Goal: Transaction & Acquisition: Purchase product/service

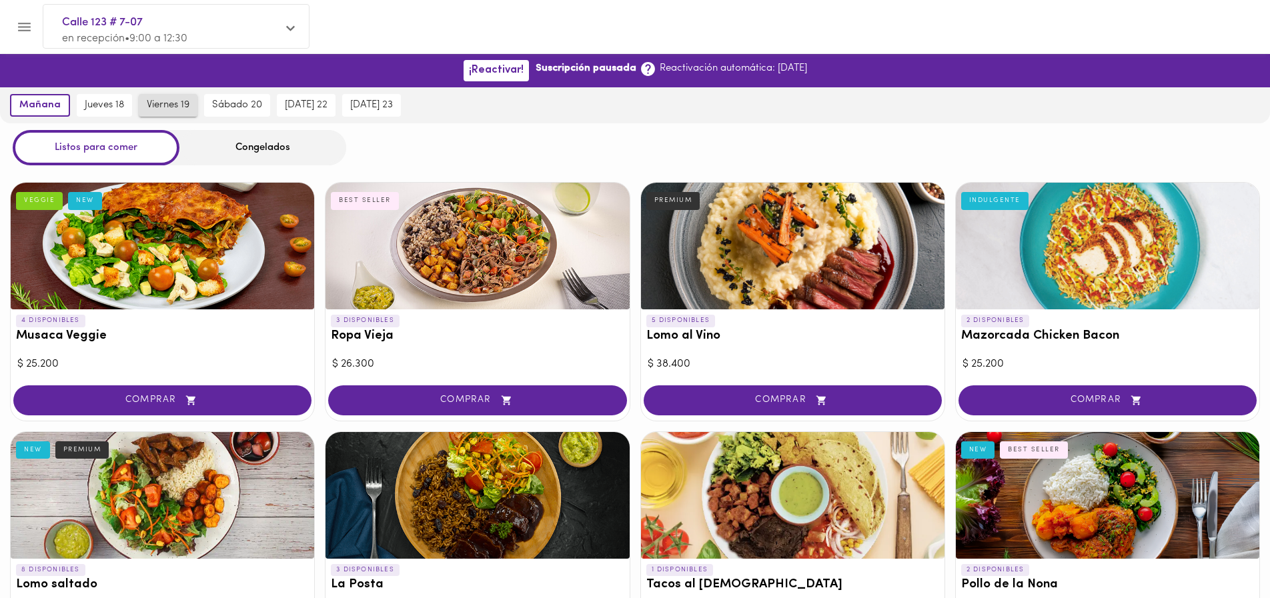
click at [181, 107] on span "viernes 19" at bounding box center [168, 105] width 43 height 12
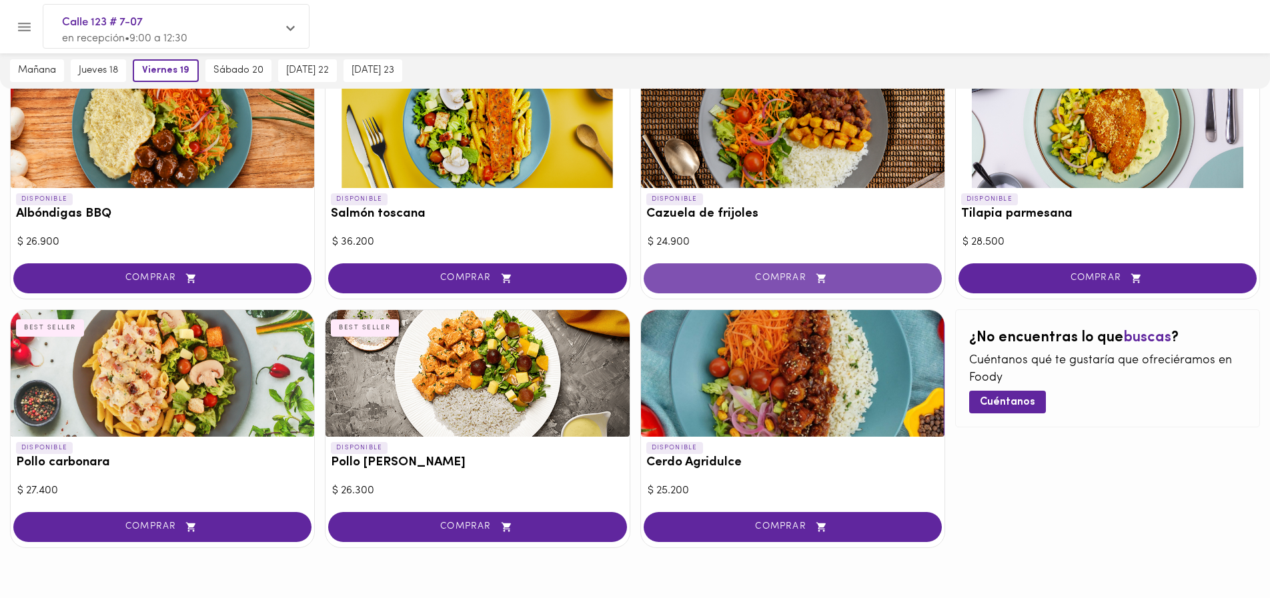
scroll to position [1144, 0]
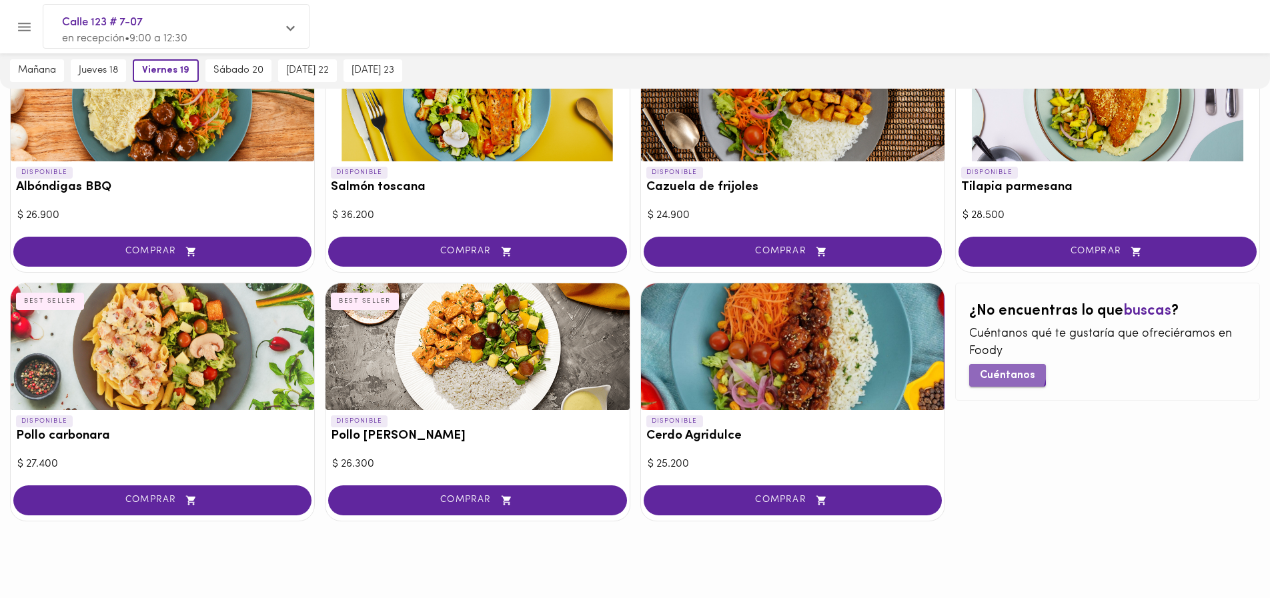
click at [1006, 371] on span "Cuéntanos" at bounding box center [1007, 375] width 55 height 13
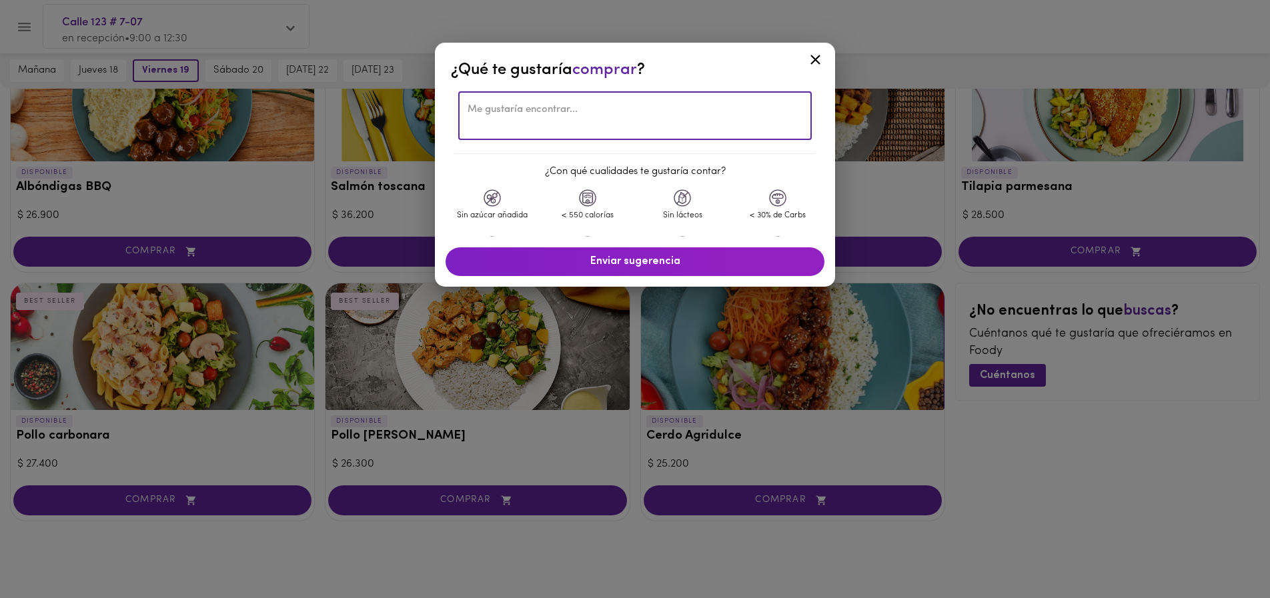
click at [584, 115] on textarea at bounding box center [634, 116] width 335 height 24
type textarea "Más pescado - Solo hay un plato con salmón."
click at [651, 258] on span "Enviar sugerencia" at bounding box center [635, 261] width 352 height 13
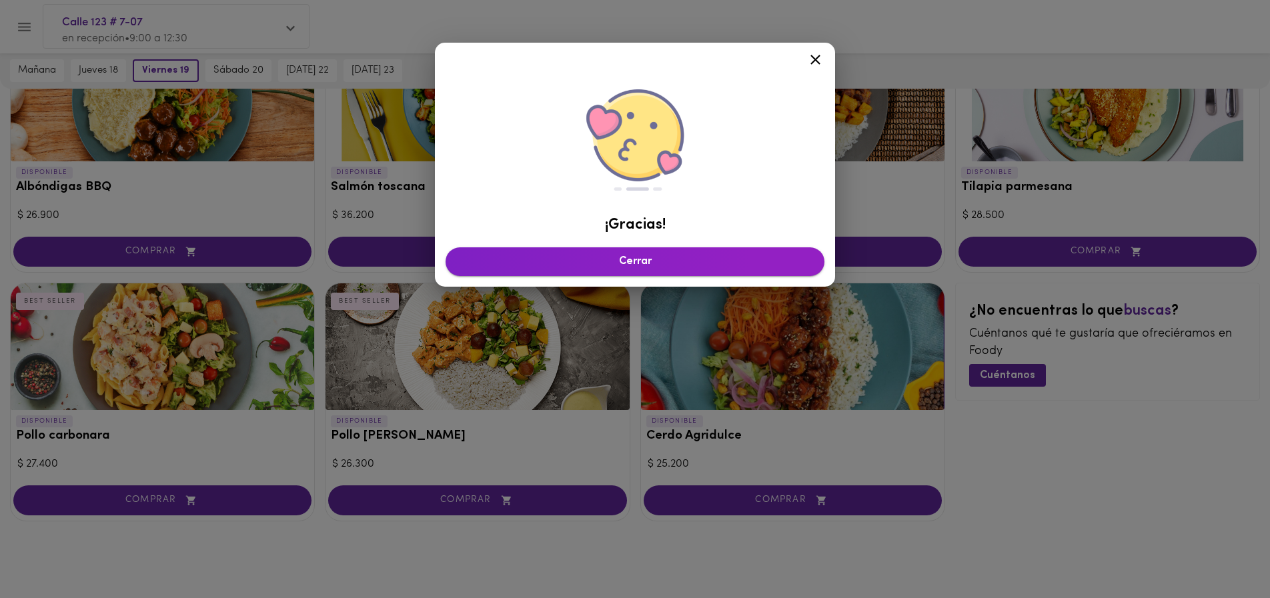
click at [633, 265] on span "Cerrar" at bounding box center [635, 261] width 352 height 13
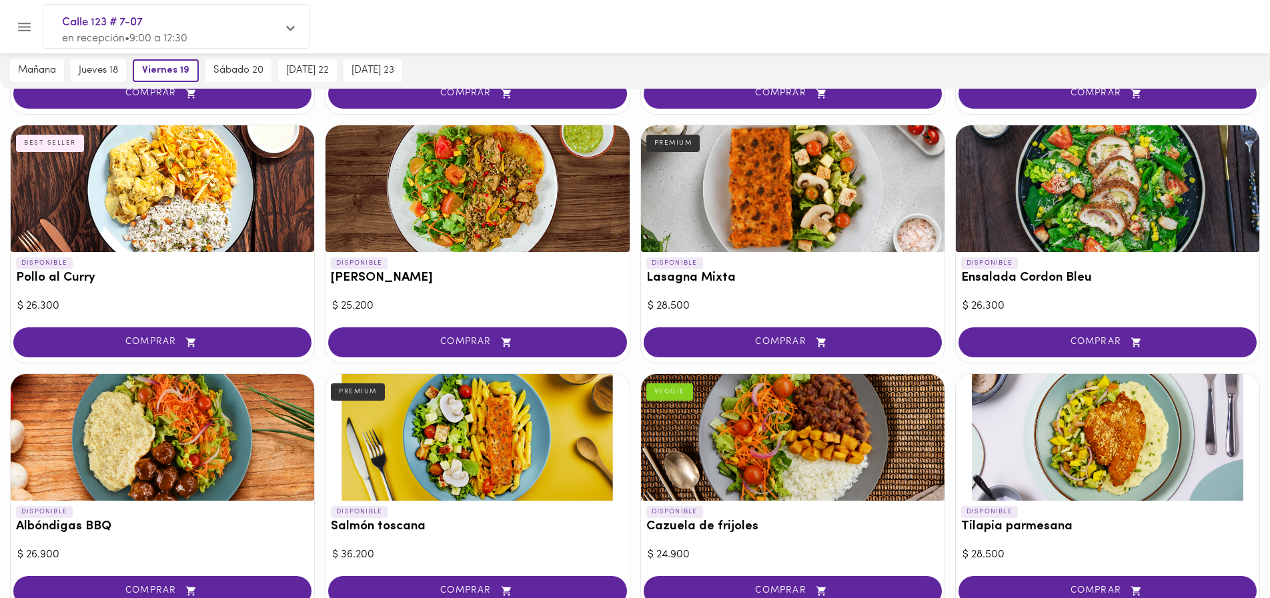
scroll to position [802, 0]
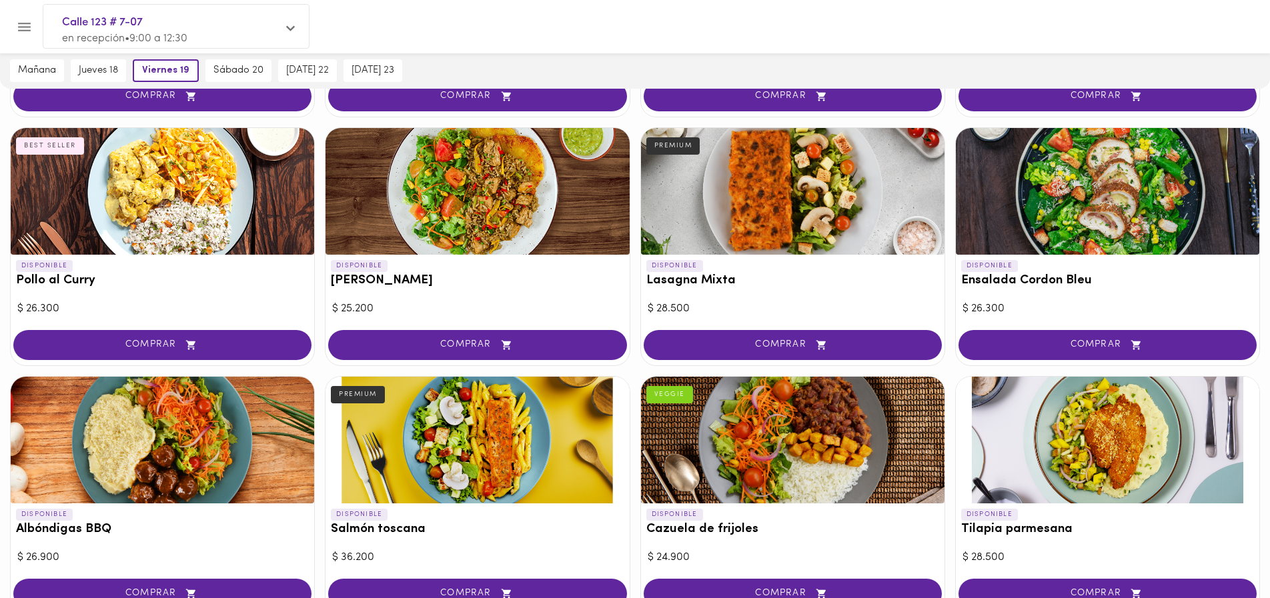
click at [469, 195] on div at bounding box center [476, 191] width 303 height 127
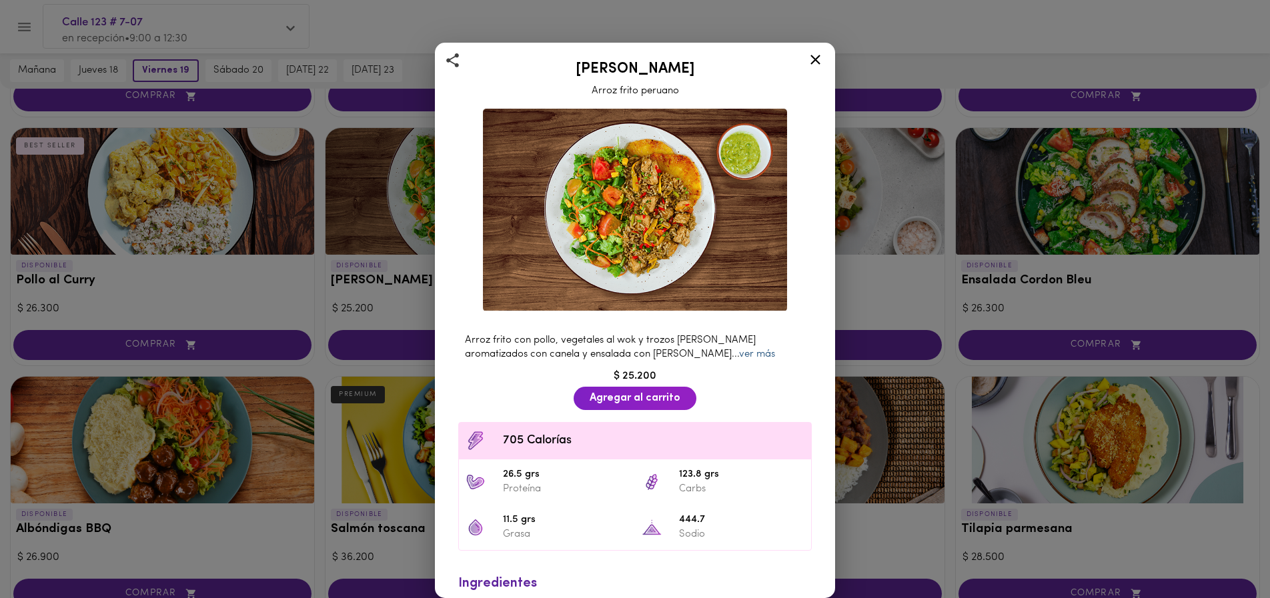
click at [739, 354] on link "ver más" at bounding box center [757, 354] width 36 height 10
click at [808, 57] on icon at bounding box center [815, 59] width 17 height 17
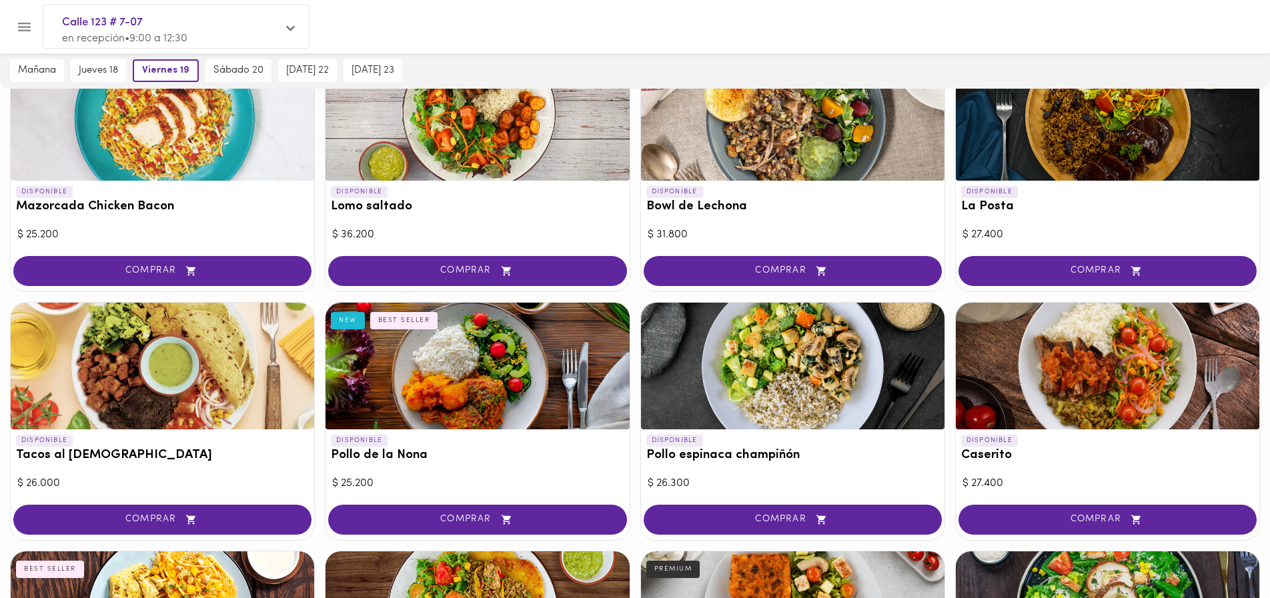
scroll to position [371, 0]
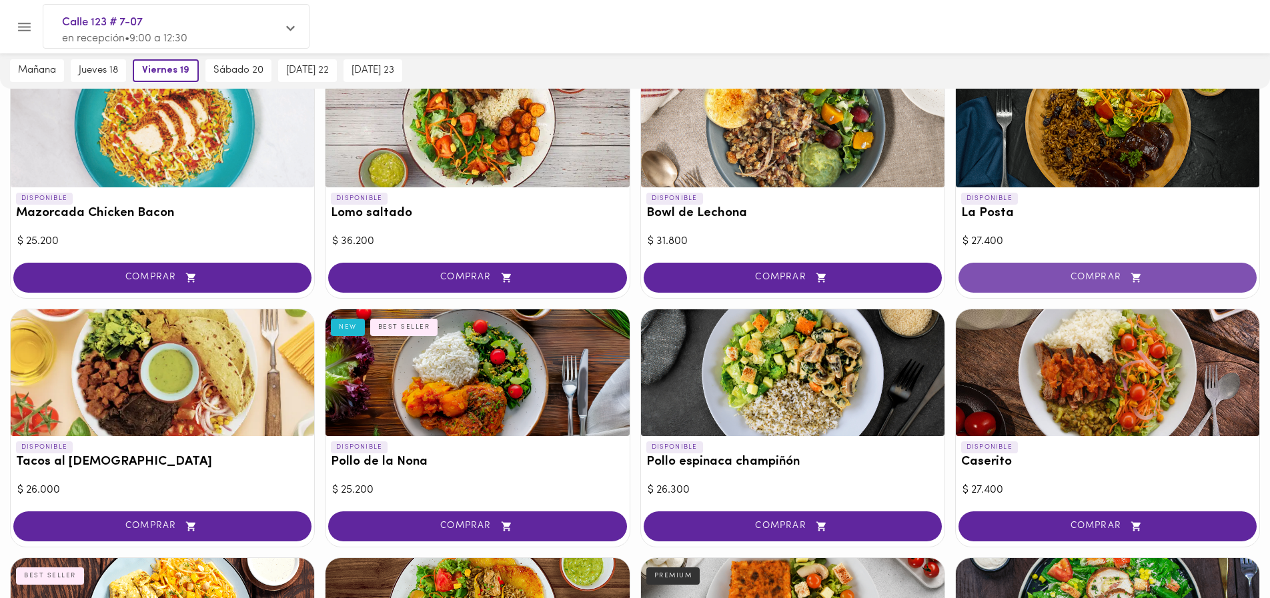
click at [1116, 276] on span "COMPRAR" at bounding box center [1107, 277] width 265 height 11
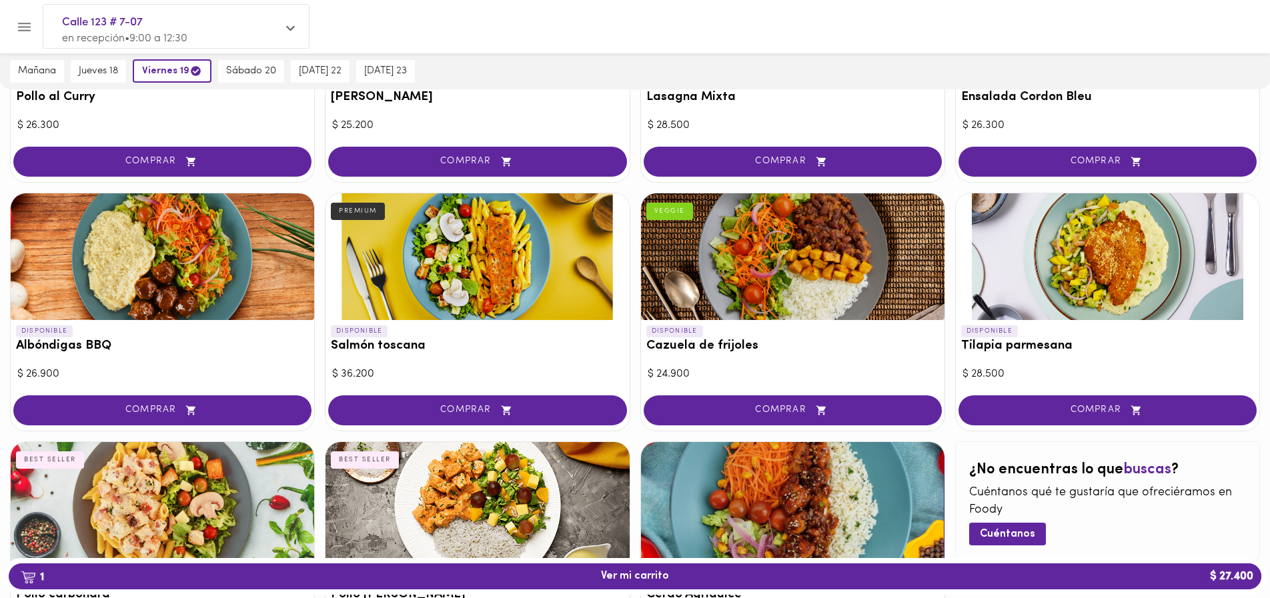
scroll to position [987, 0]
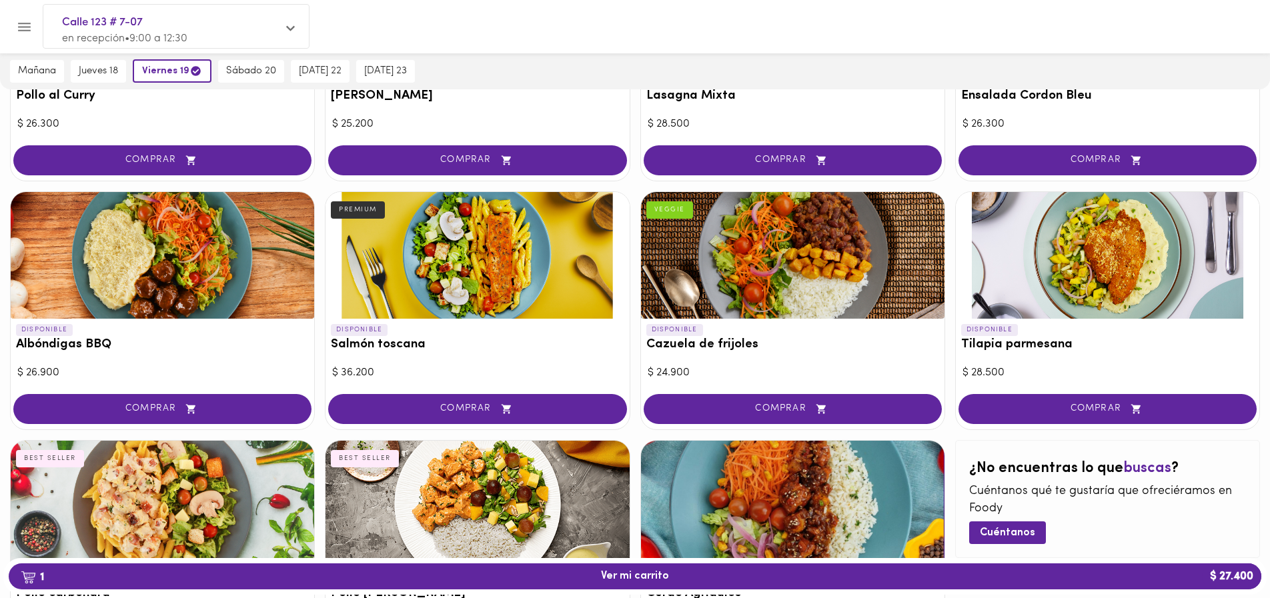
click at [1010, 342] on h3 "Tilapia parmesana" at bounding box center [1107, 345] width 293 height 14
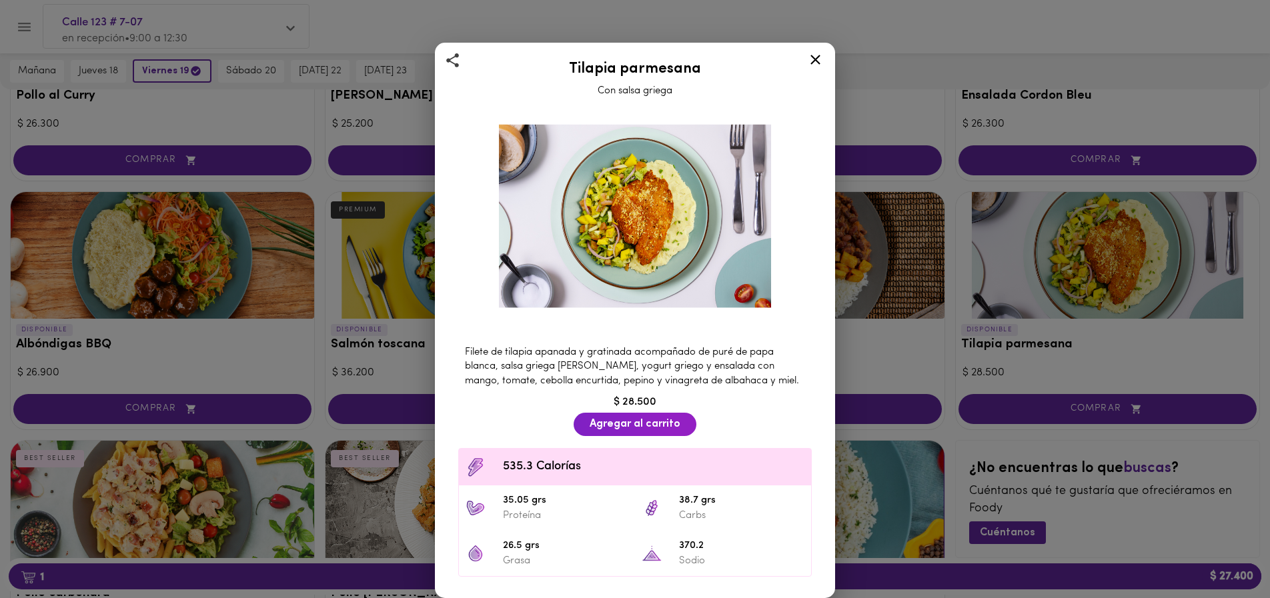
click at [815, 55] on icon at bounding box center [815, 59] width 17 height 17
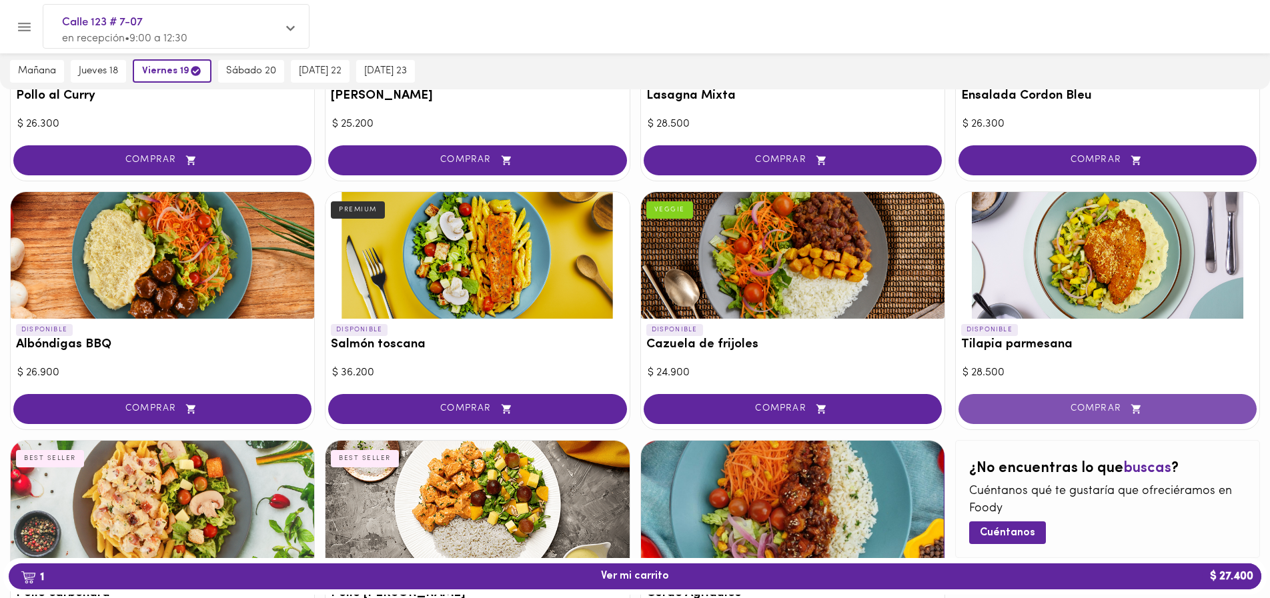
click at [1084, 409] on span "COMPRAR" at bounding box center [1107, 408] width 265 height 11
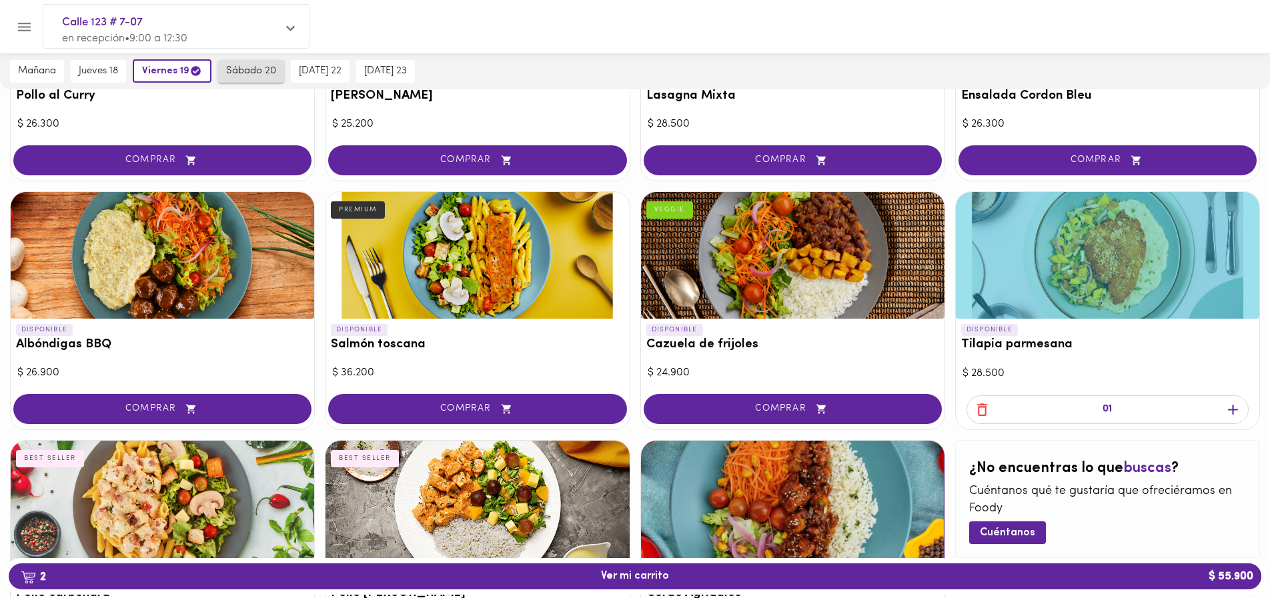
click at [245, 67] on span "sábado 20" at bounding box center [251, 71] width 50 height 12
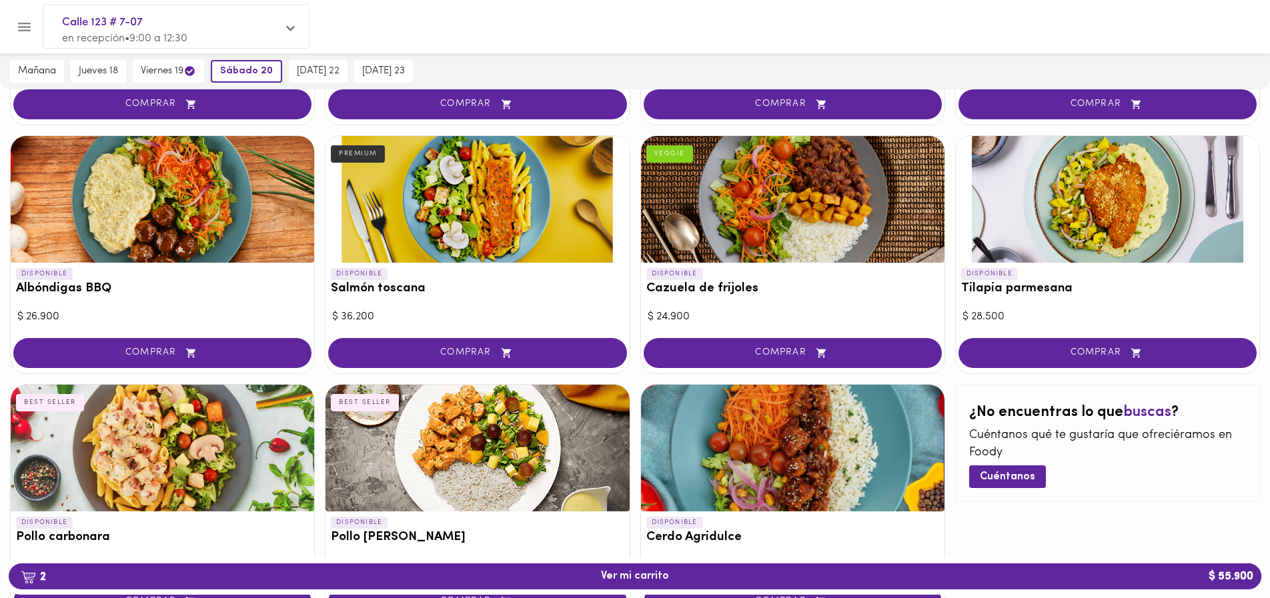
scroll to position [1042, 0]
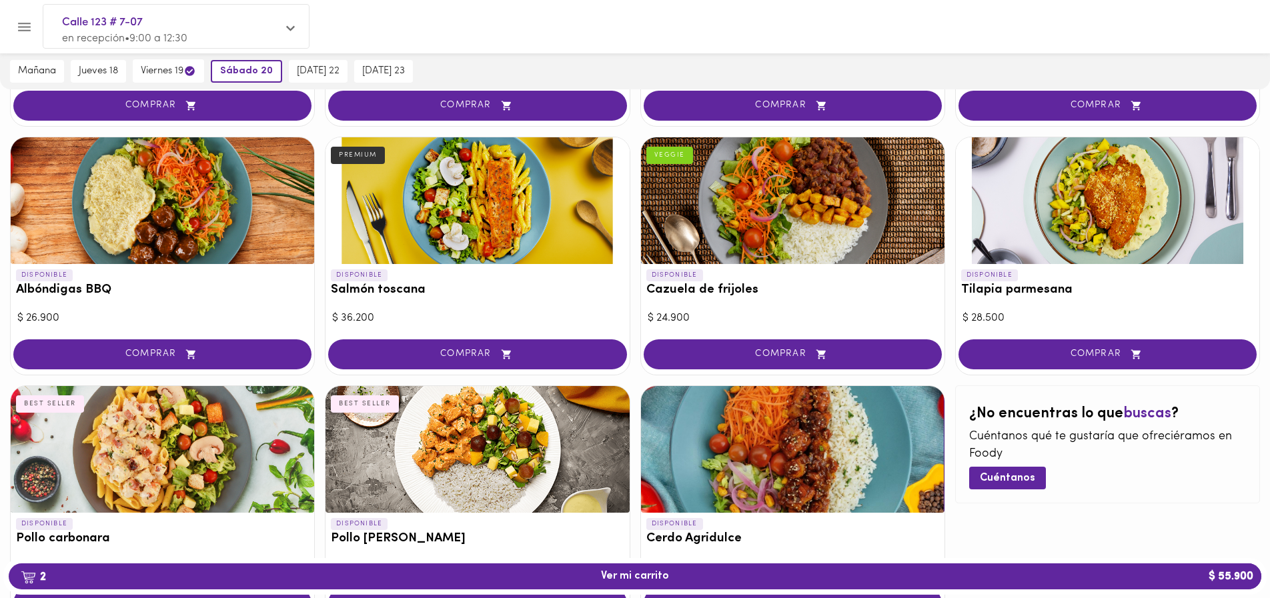
drag, startPoint x: 155, startPoint y: 247, endPoint x: 149, endPoint y: 254, distance: 9.0
click at [154, 249] on div at bounding box center [162, 200] width 303 height 127
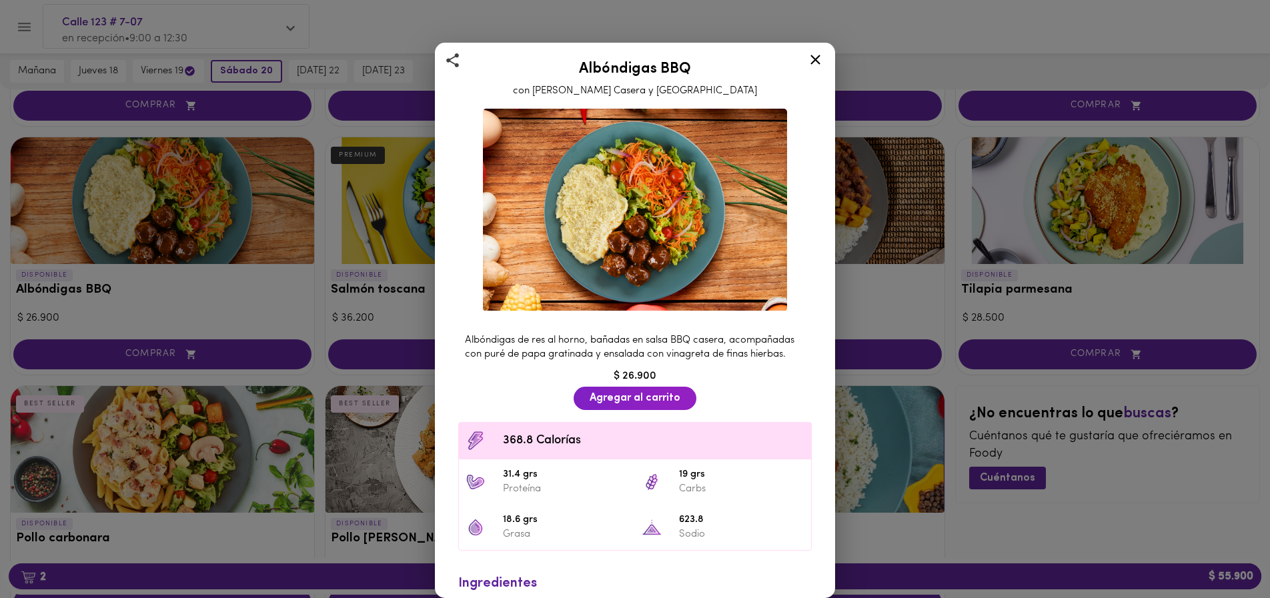
drag, startPoint x: 818, startPoint y: 51, endPoint x: 780, endPoint y: 70, distance: 42.3
click at [818, 52] on icon at bounding box center [815, 59] width 17 height 17
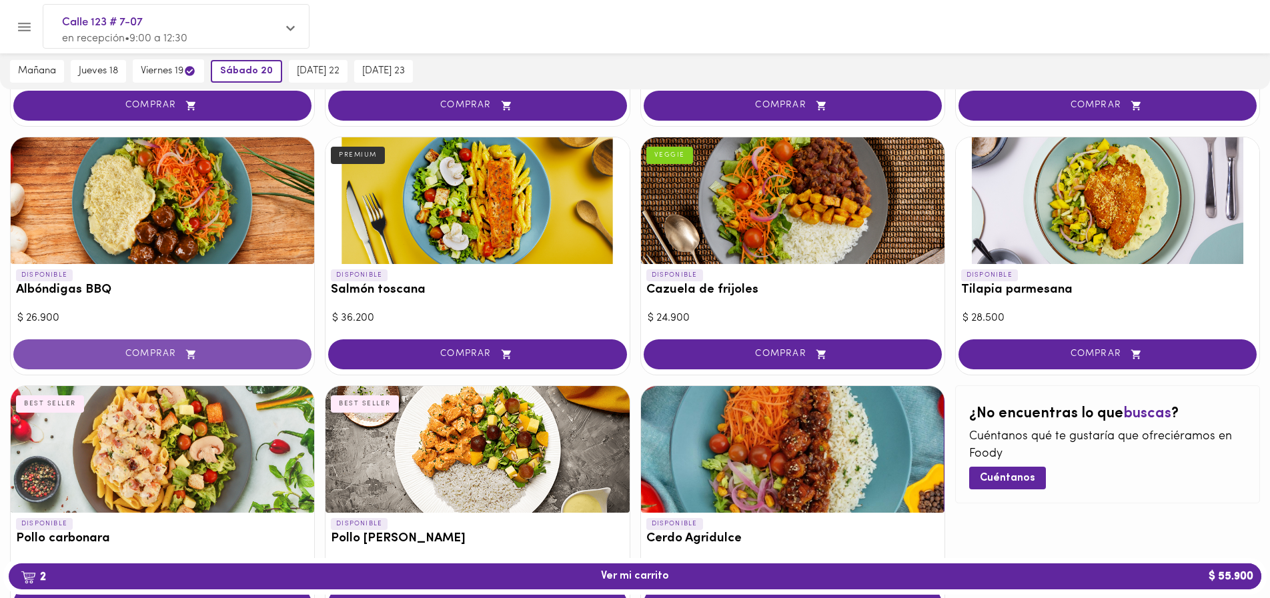
click at [187, 349] on icon "button" at bounding box center [191, 354] width 17 height 11
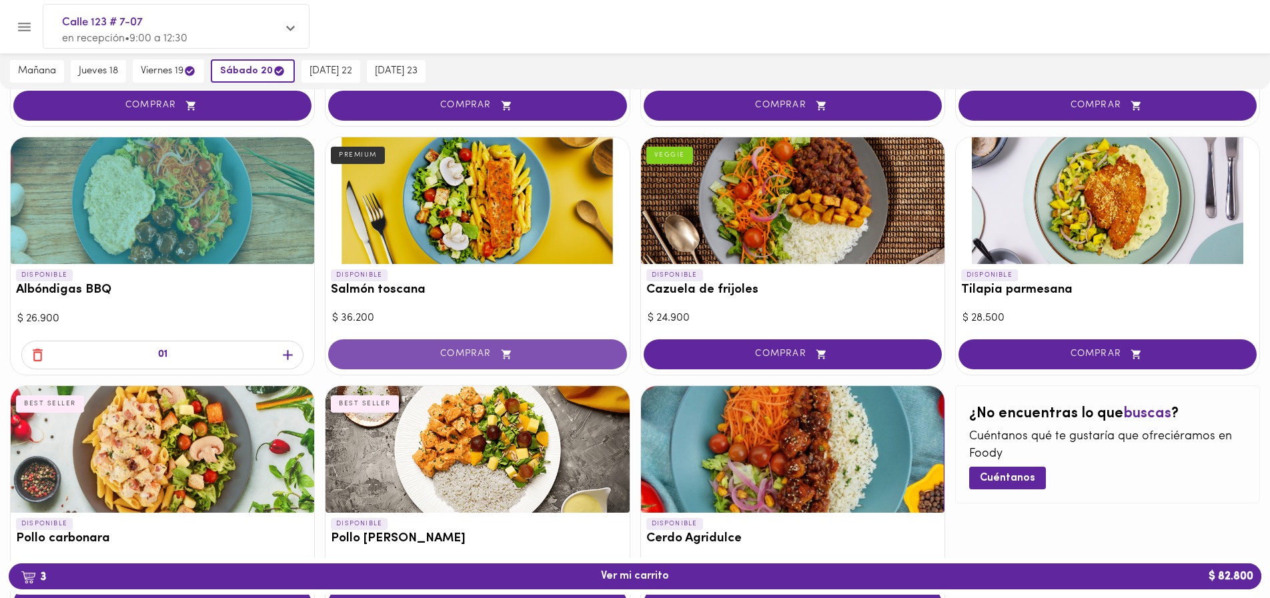
click at [468, 356] on span "COMPRAR" at bounding box center [477, 354] width 265 height 11
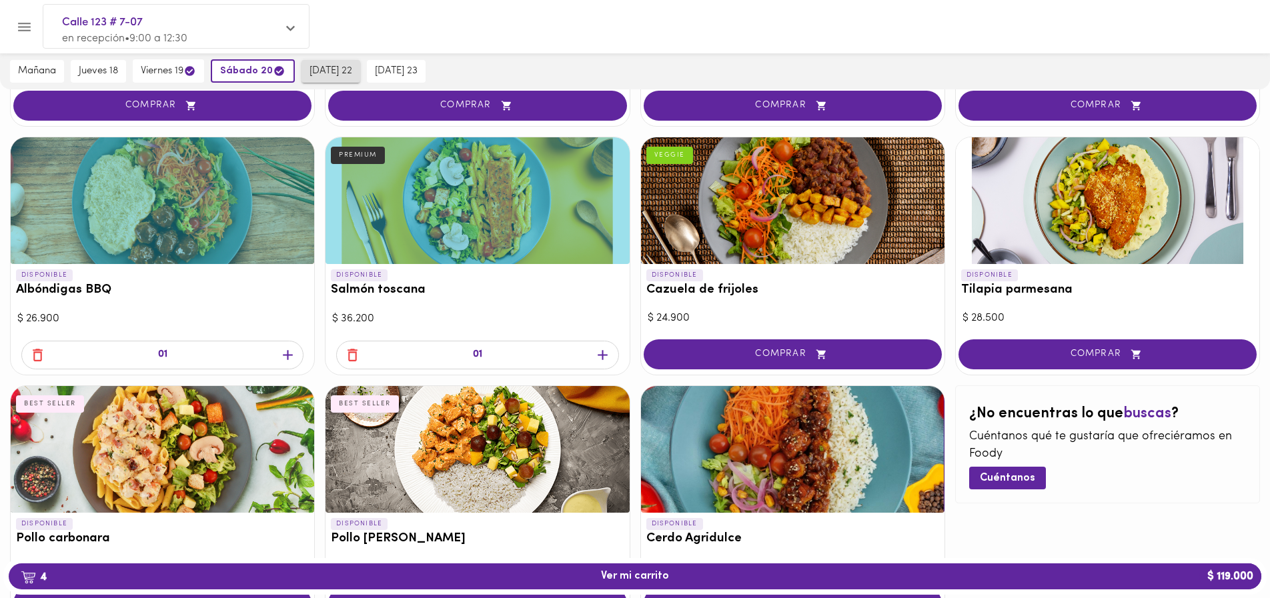
click at [318, 67] on span "[DATE] 22" at bounding box center [330, 71] width 43 height 12
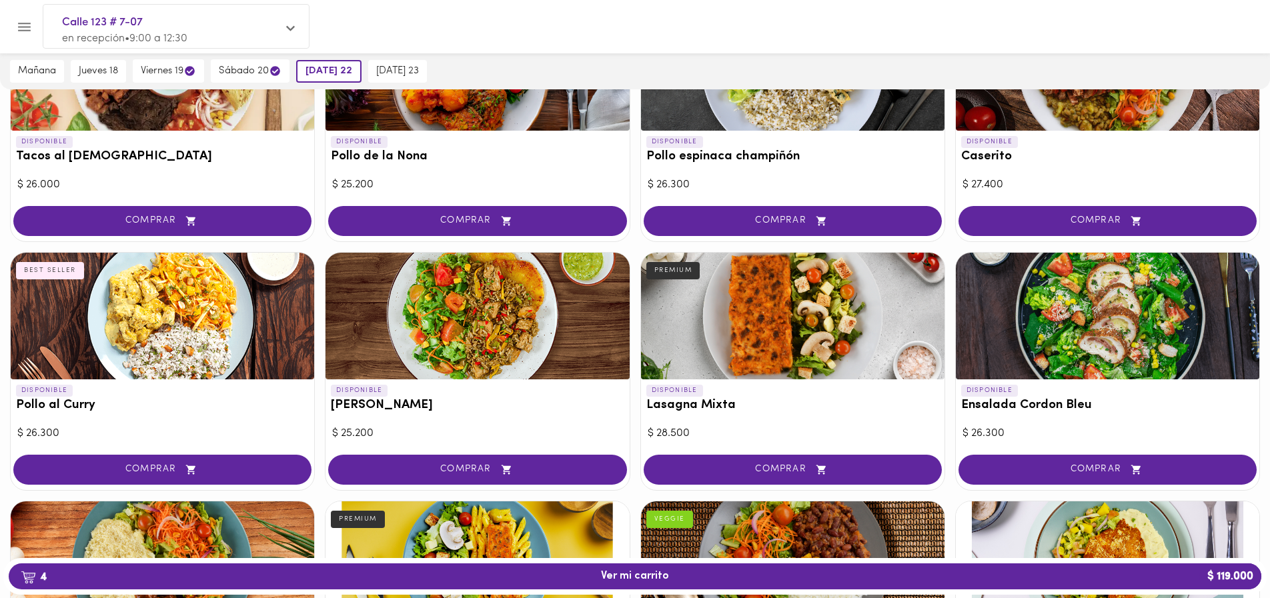
scroll to position [693, 0]
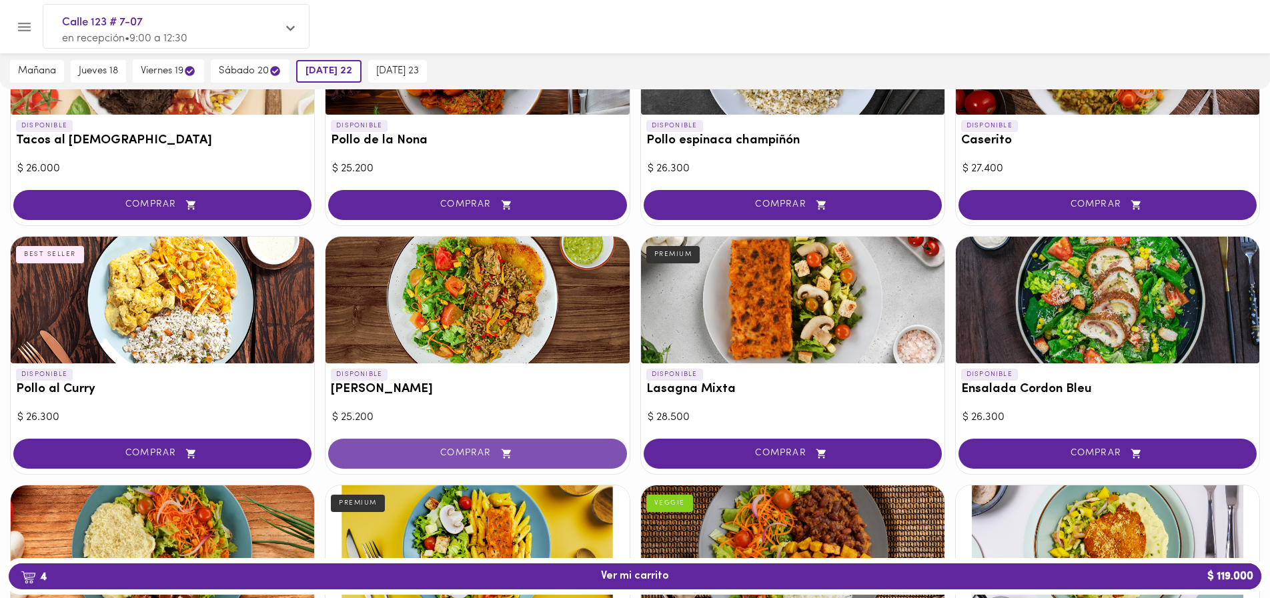
click at [465, 455] on span "COMPRAR" at bounding box center [477, 453] width 265 height 11
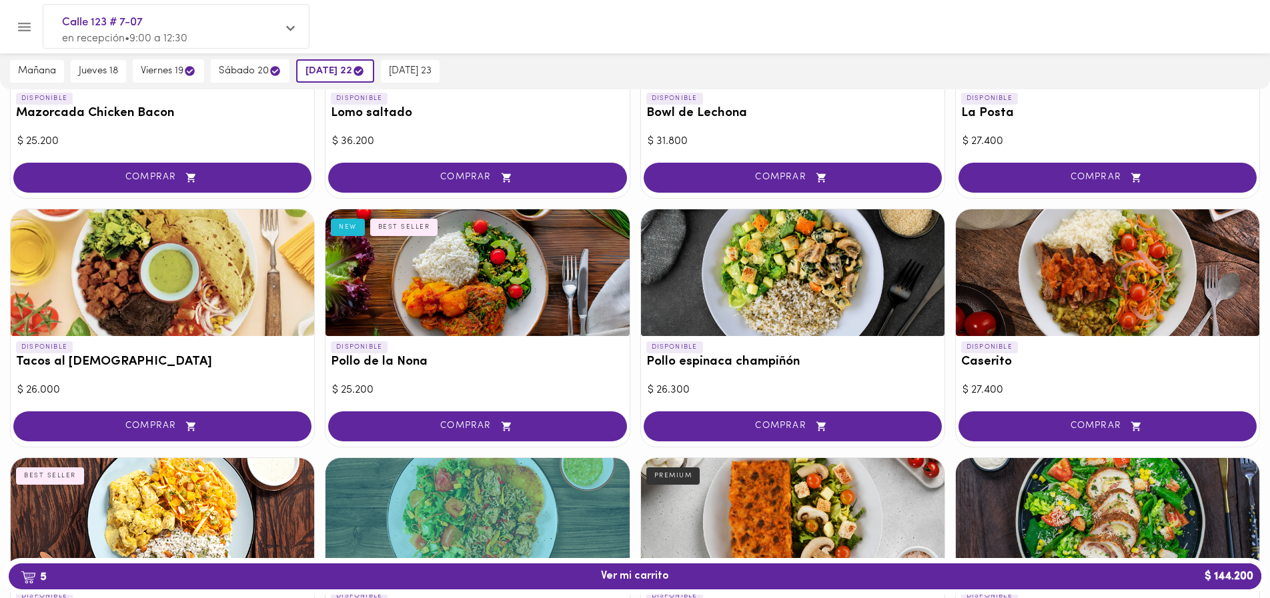
scroll to position [466, 0]
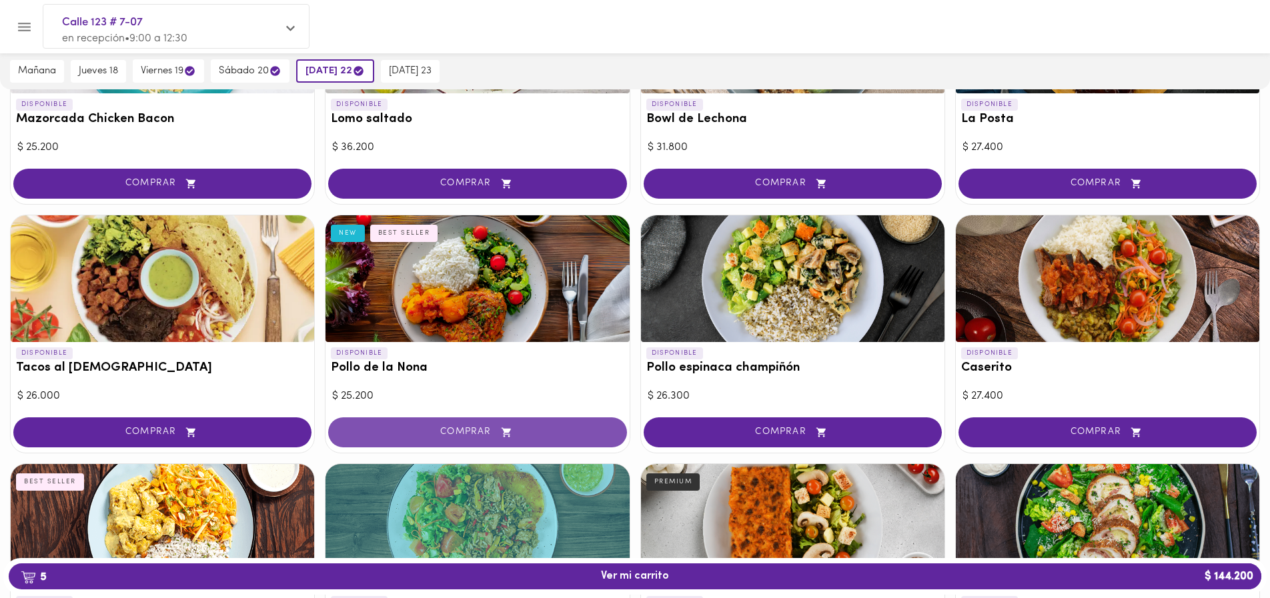
click at [458, 423] on button "COMPRAR" at bounding box center [477, 432] width 298 height 30
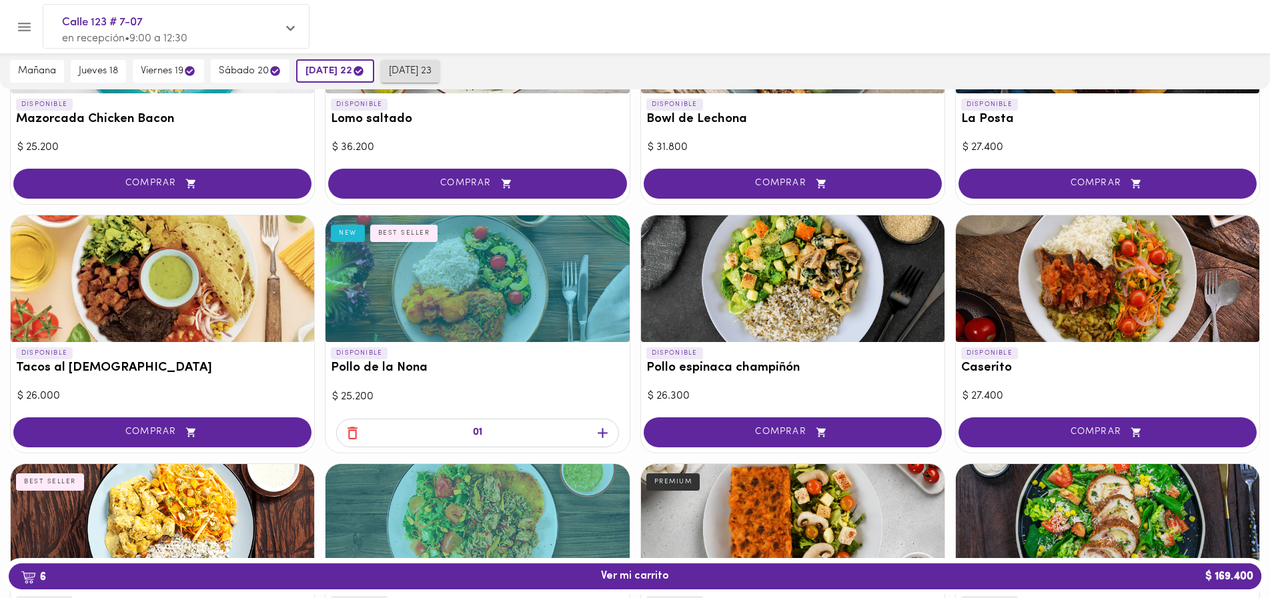
click at [406, 71] on span "[DATE] 23" at bounding box center [410, 71] width 43 height 12
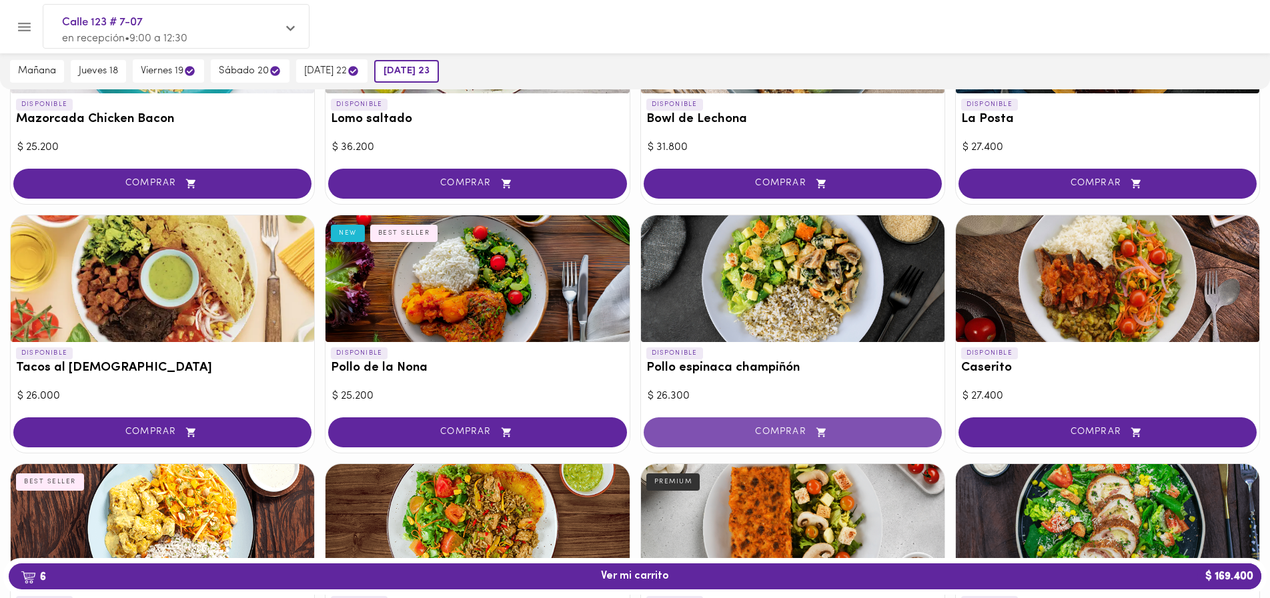
click at [772, 429] on span "COMPRAR" at bounding box center [792, 432] width 265 height 11
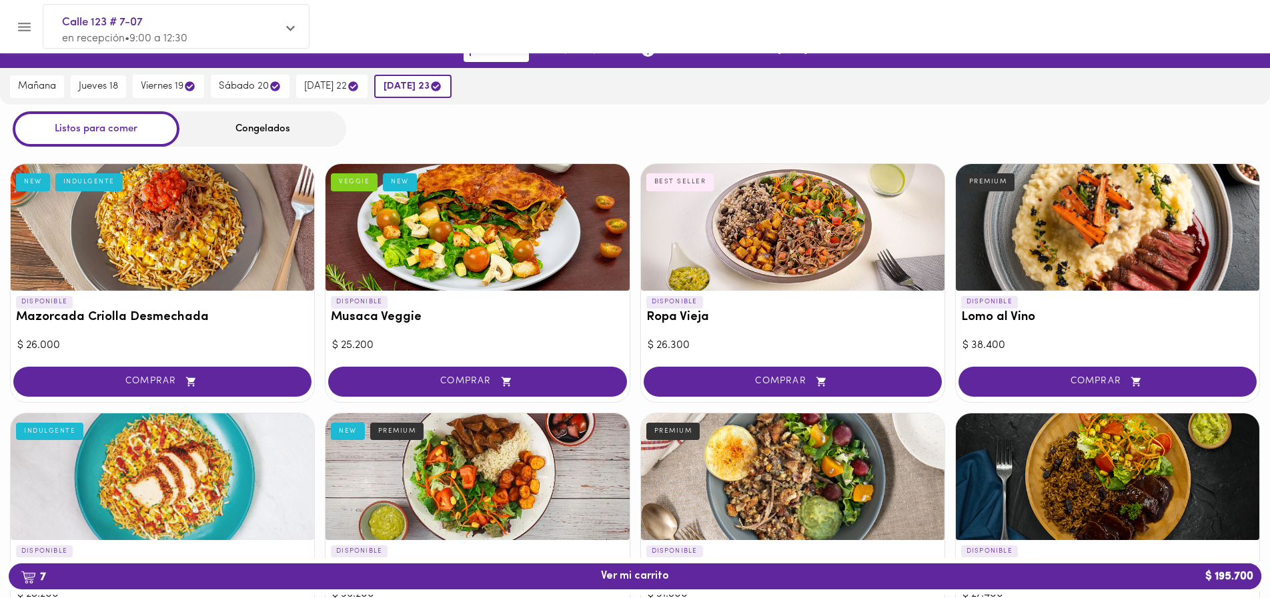
scroll to position [17, 0]
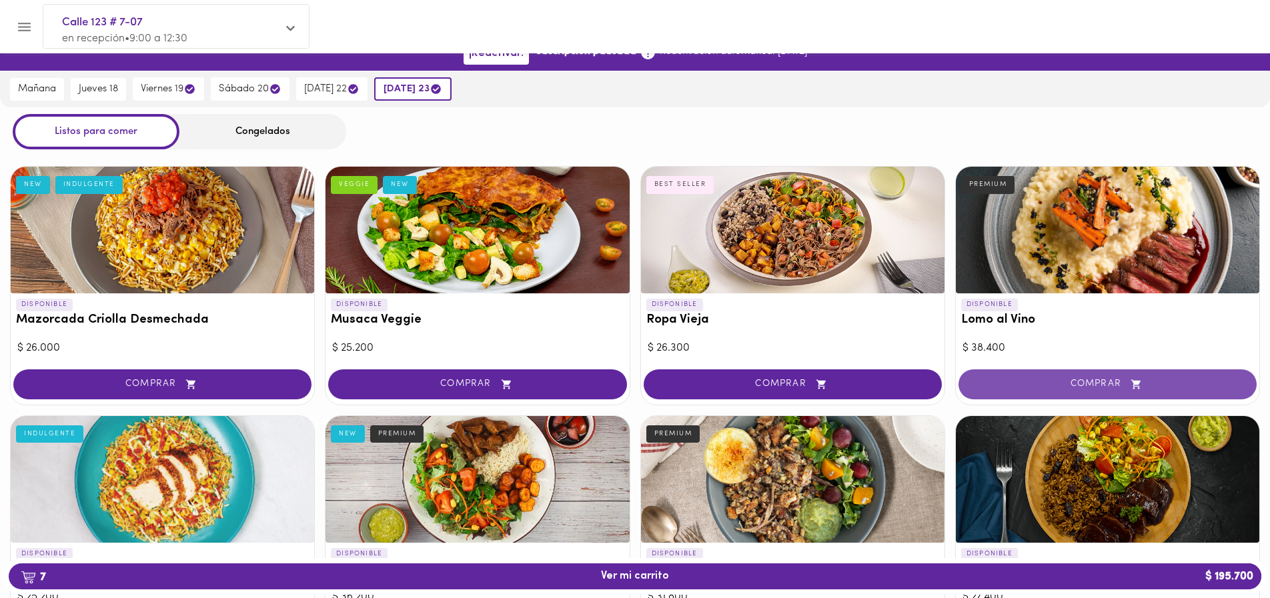
click at [1078, 379] on span "COMPRAR" at bounding box center [1107, 384] width 265 height 11
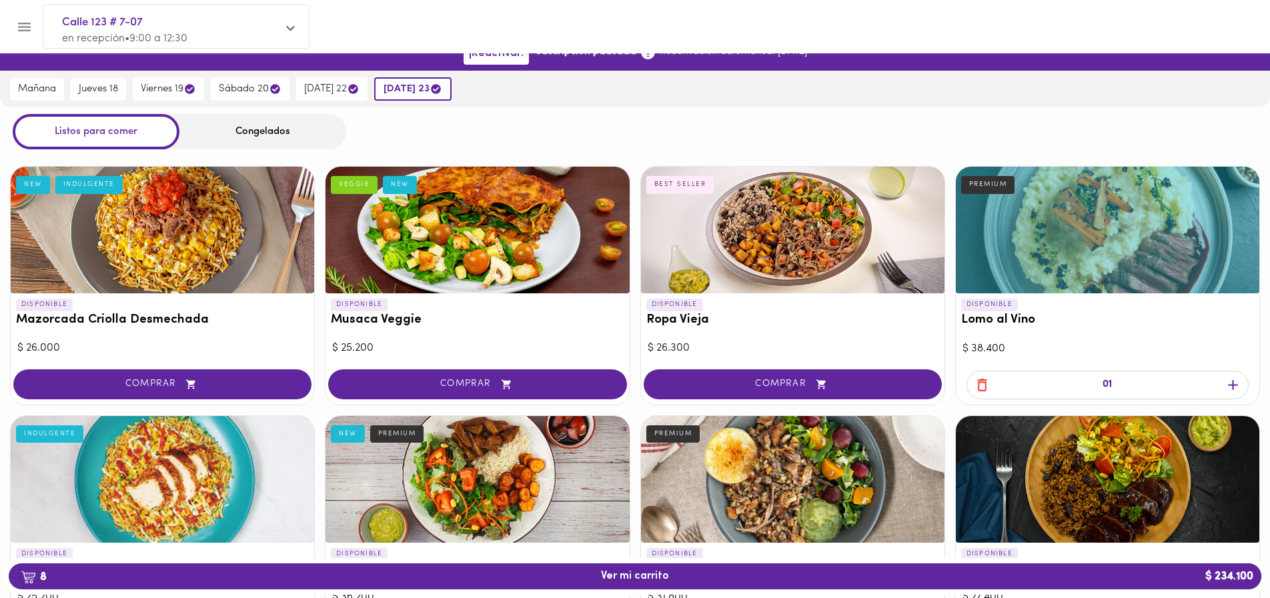
click at [25, 26] on icon "Menu" at bounding box center [24, 27] width 13 height 9
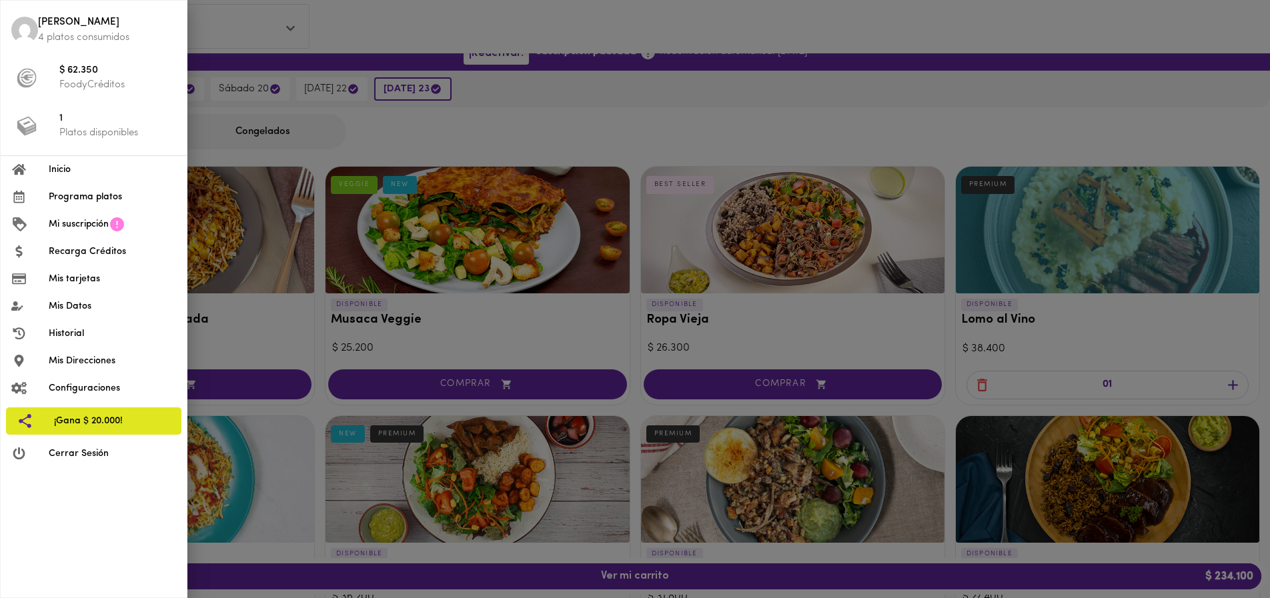
click at [67, 255] on span "Recarga Créditos" at bounding box center [112, 252] width 127 height 14
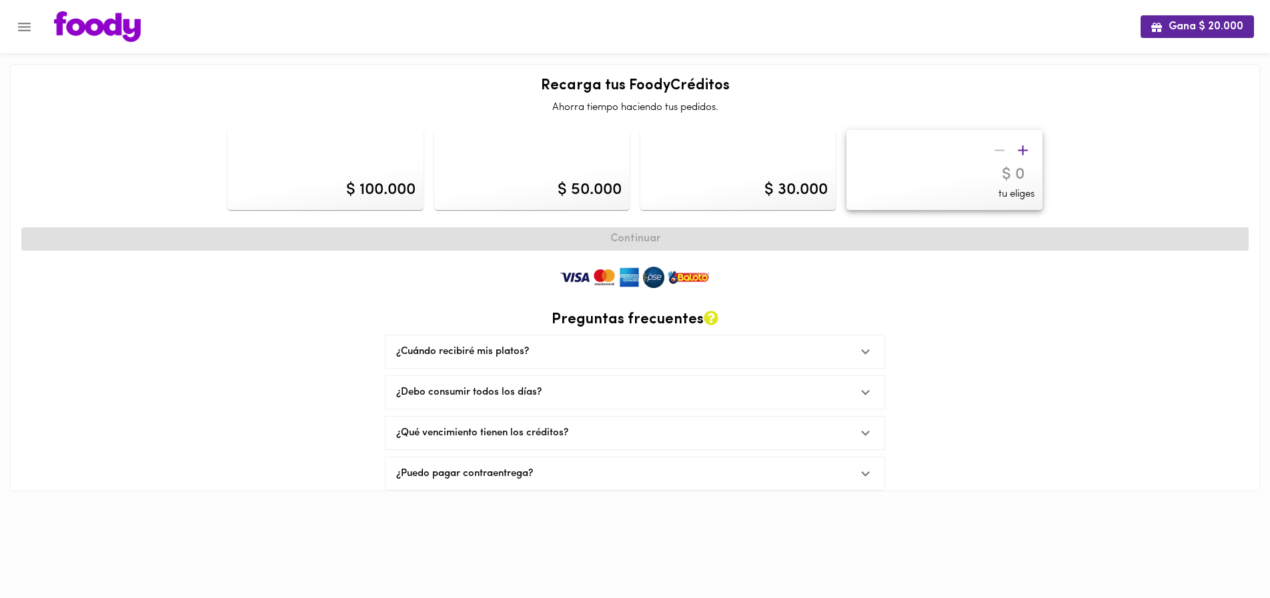
click at [1024, 149] on icon "button" at bounding box center [1022, 150] width 17 height 17
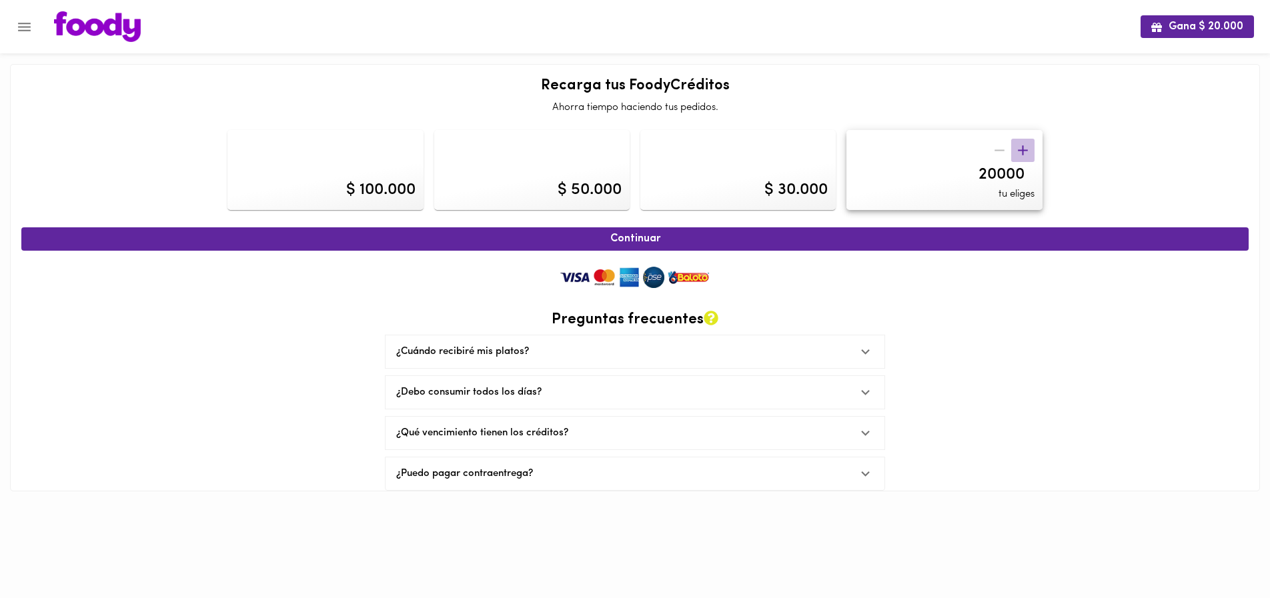
click at [1024, 149] on icon "button" at bounding box center [1022, 150] width 17 height 17
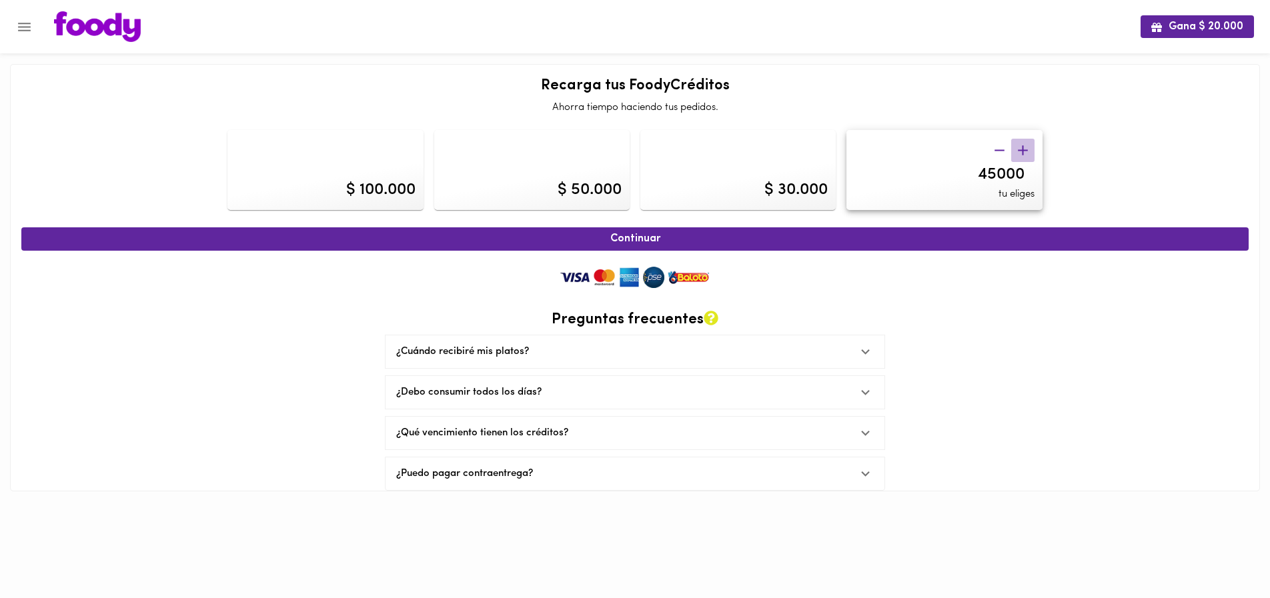
click at [1024, 149] on icon "button" at bounding box center [1022, 150] width 17 height 17
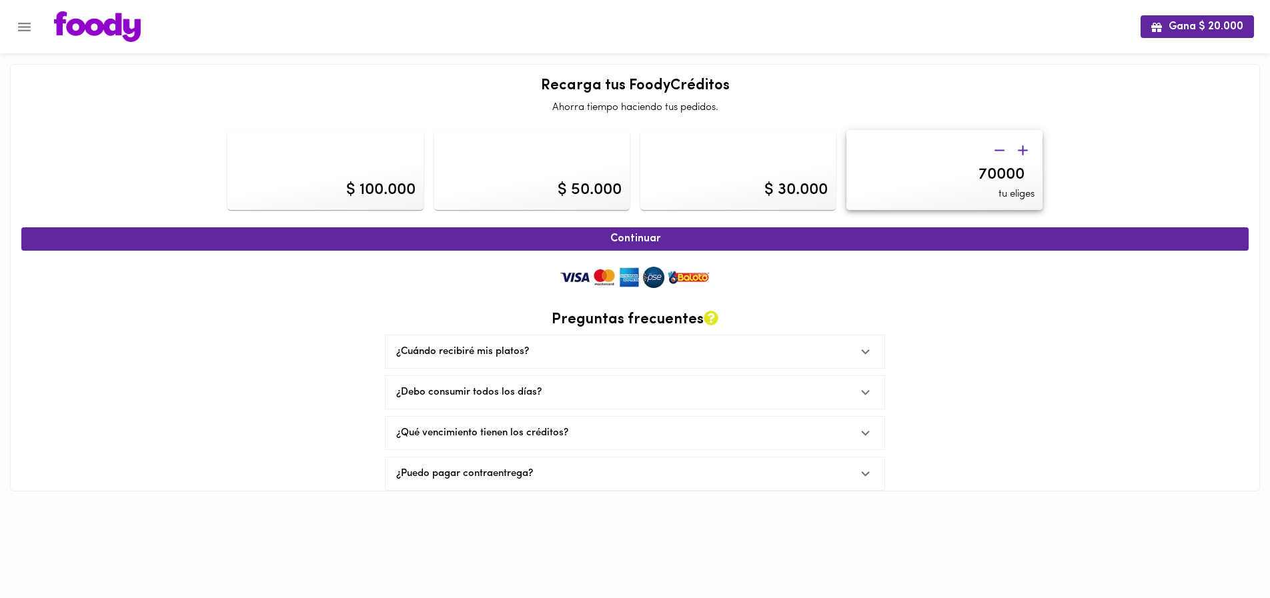
click at [1024, 149] on icon "button" at bounding box center [1022, 150] width 17 height 17
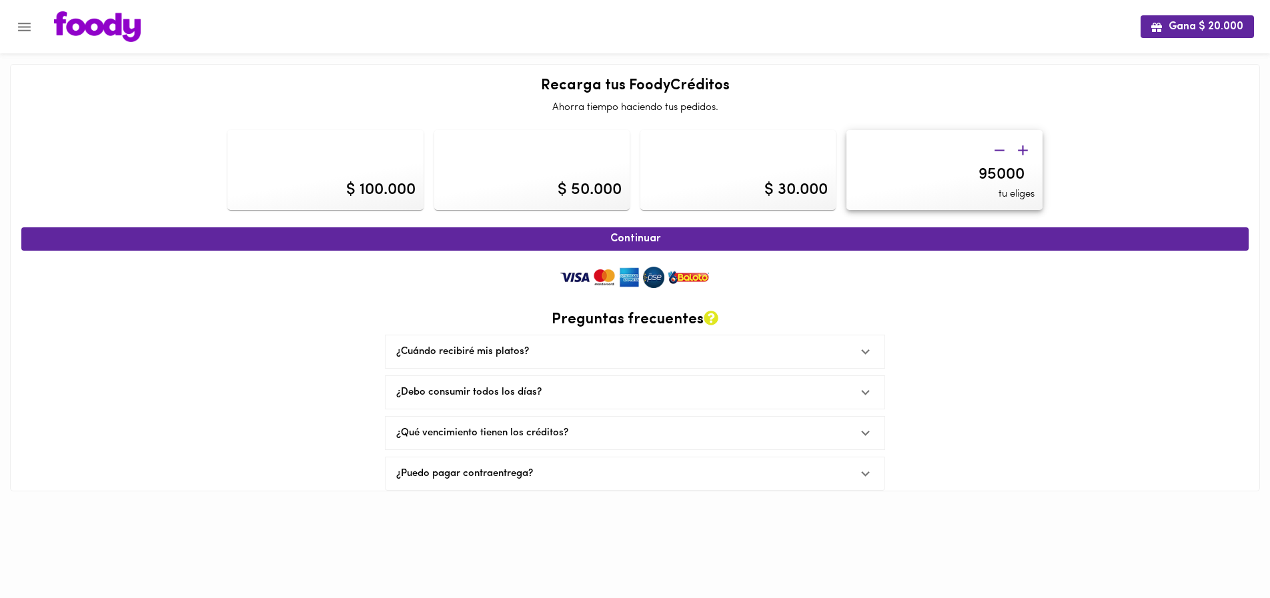
click at [1024, 149] on icon "button" at bounding box center [1022, 150] width 17 height 17
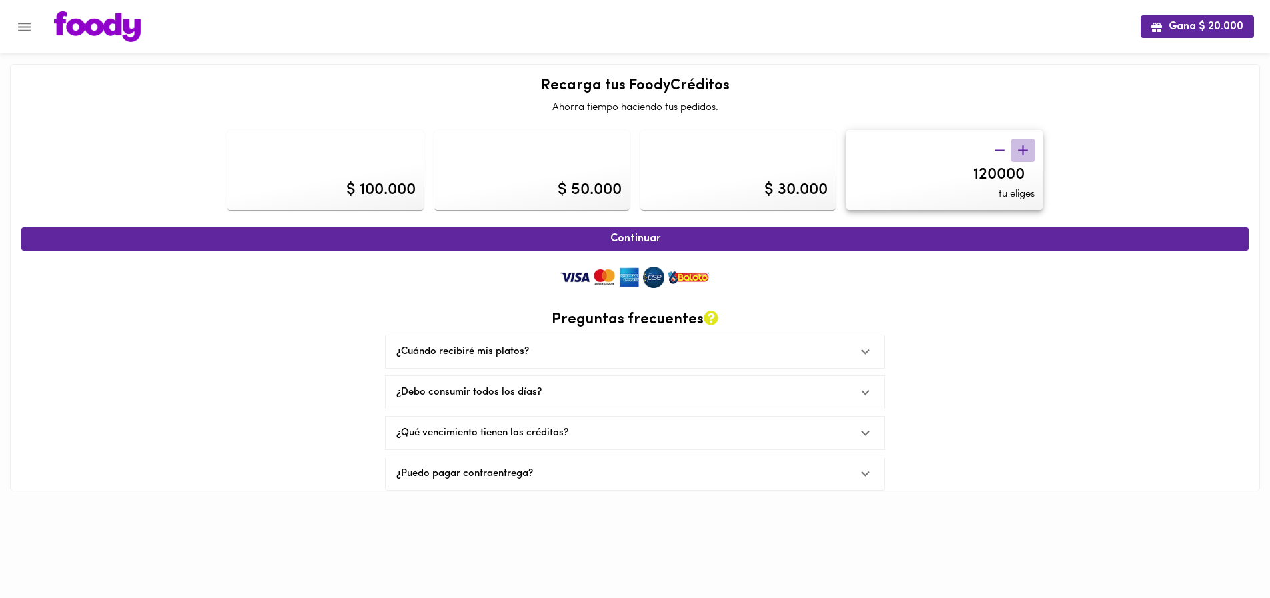
click at [1024, 149] on icon "button" at bounding box center [1022, 150] width 17 height 17
click at [1023, 151] on icon "button" at bounding box center [1023, 150] width 10 height 10
click at [1023, 151] on icon "button" at bounding box center [1022, 150] width 17 height 17
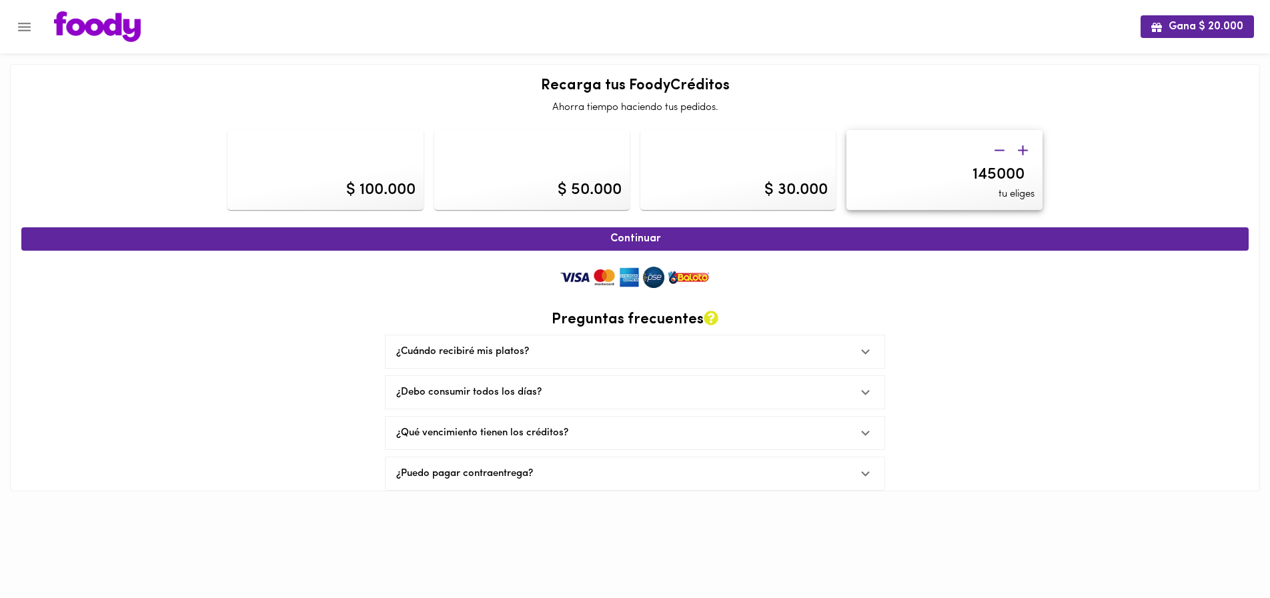
click at [1023, 151] on icon "button" at bounding box center [1022, 150] width 17 height 17
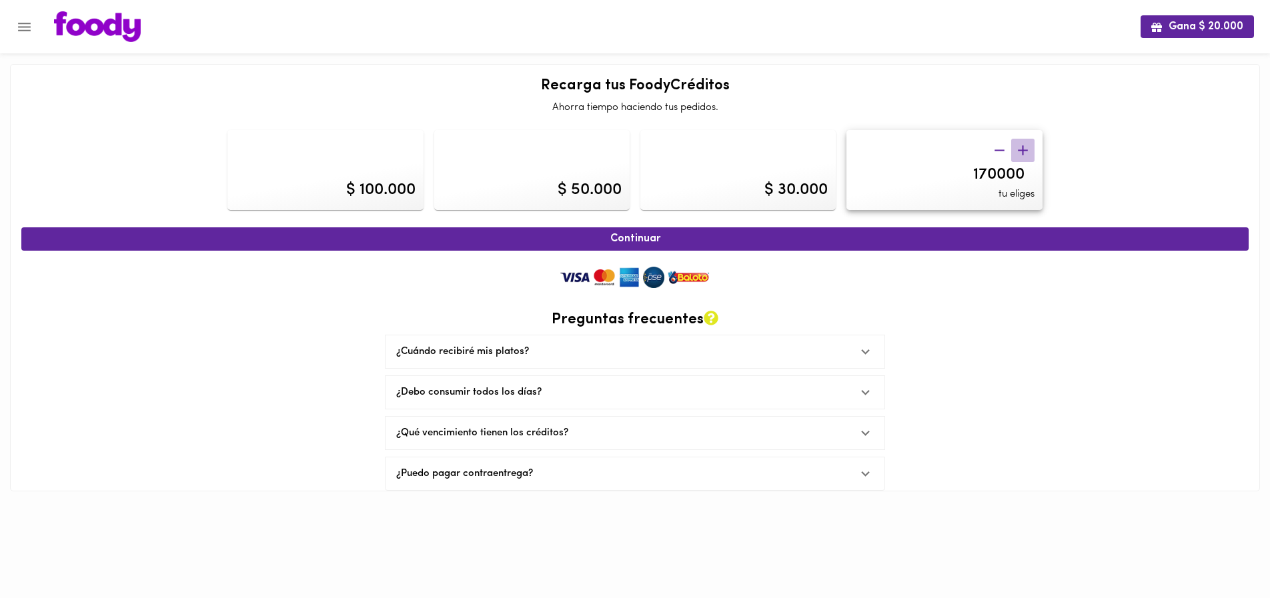
click at [1023, 151] on icon "button" at bounding box center [1022, 150] width 17 height 17
type input "175000"
click at [679, 241] on span "Continuar" at bounding box center [635, 239] width 1198 height 13
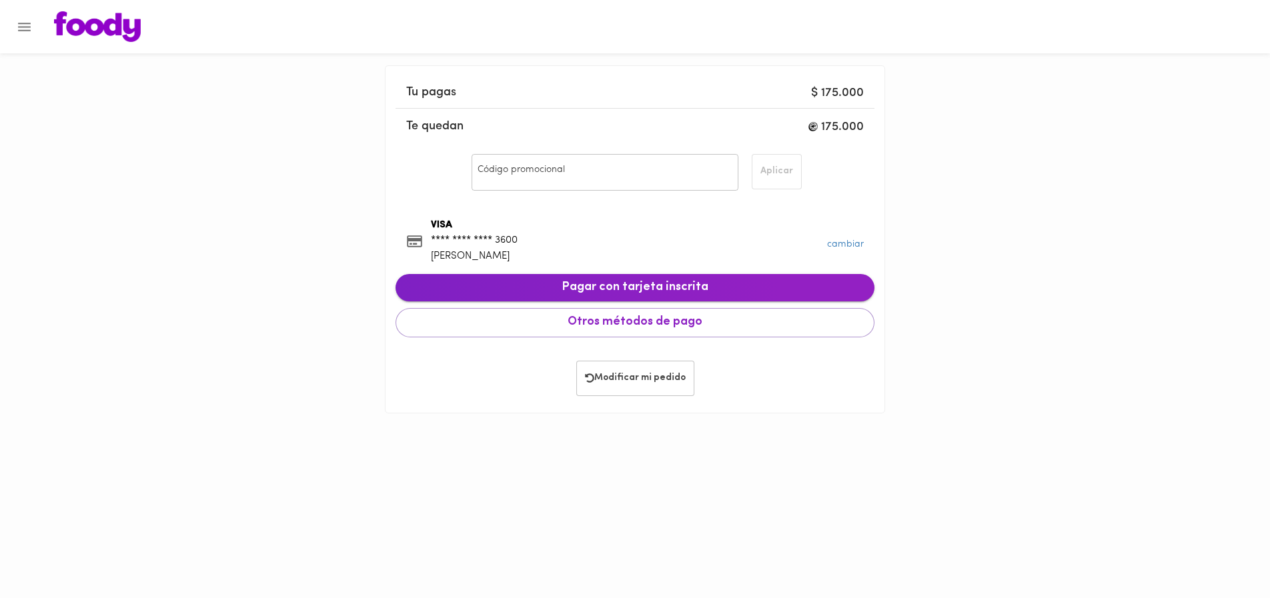
click at [616, 289] on span "Pagar con tarjeta inscrita" at bounding box center [634, 288] width 457 height 15
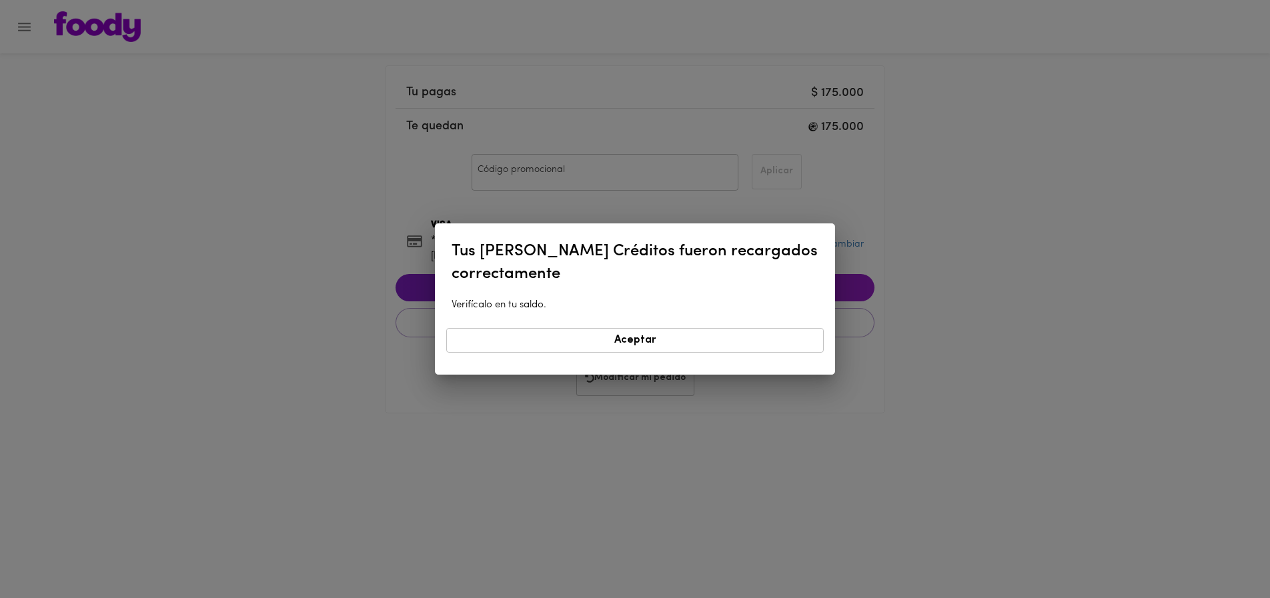
click at [610, 343] on span "Aceptar" at bounding box center [635, 340] width 360 height 13
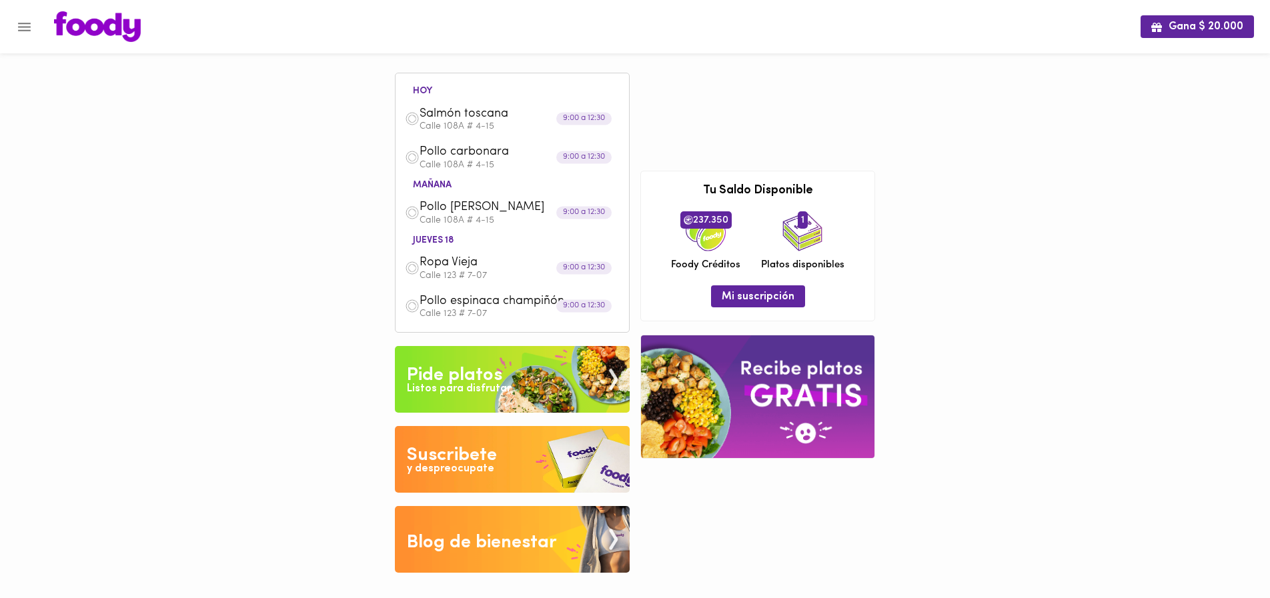
click at [440, 375] on div "Pide platos" at bounding box center [454, 375] width 95 height 27
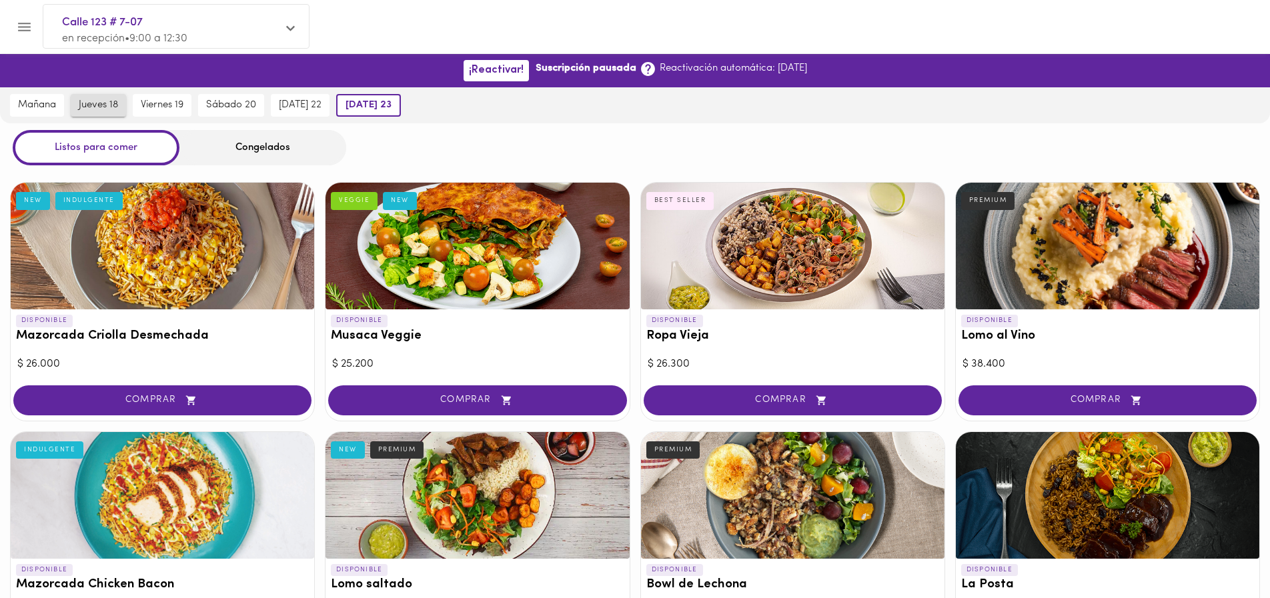
click at [103, 106] on span "jueves 18" at bounding box center [98, 105] width 39 height 12
click at [175, 107] on span "viernes 19" at bounding box center [168, 105] width 43 height 12
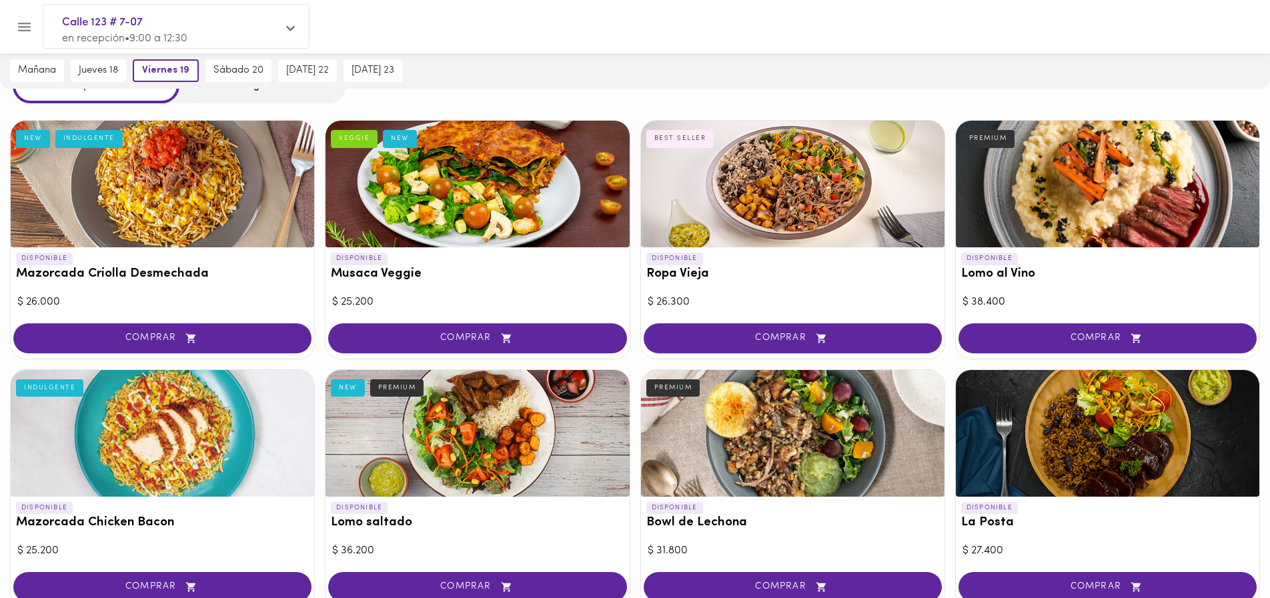
scroll to position [96, 0]
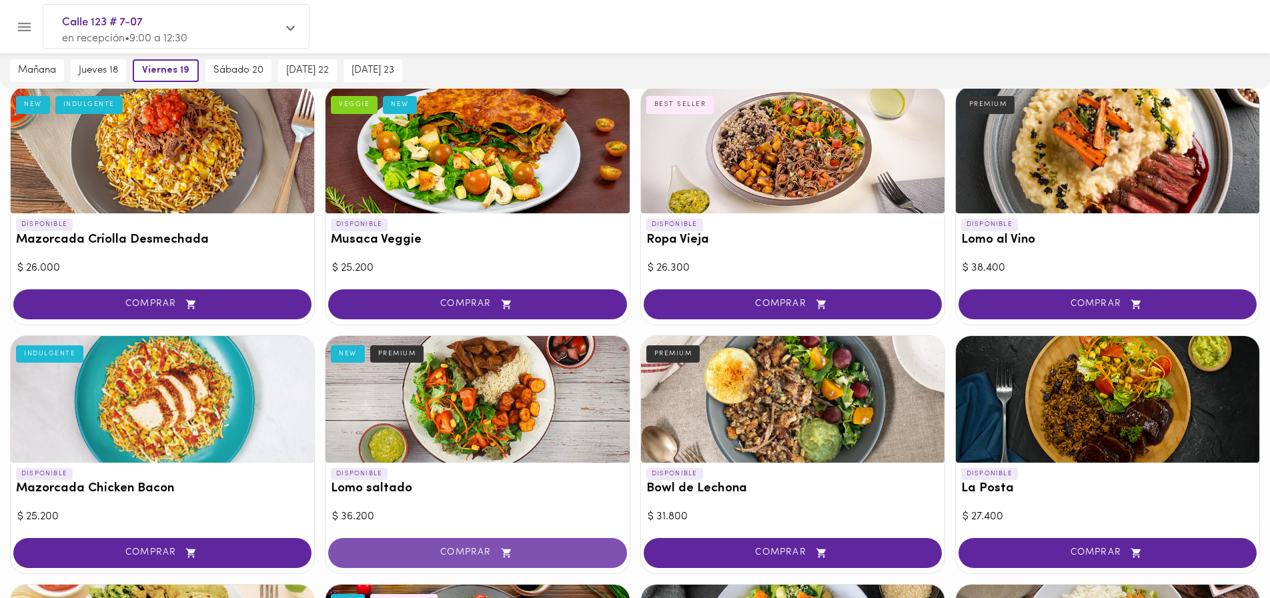
click at [450, 555] on span "COMPRAR" at bounding box center [477, 552] width 265 height 11
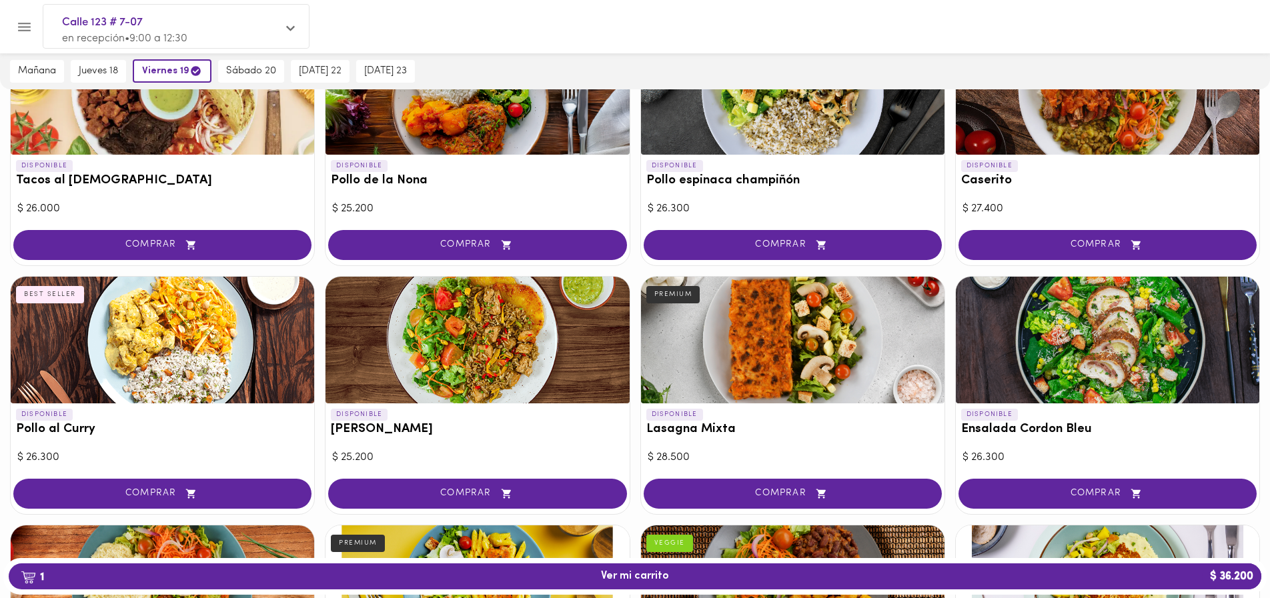
scroll to position [665, 0]
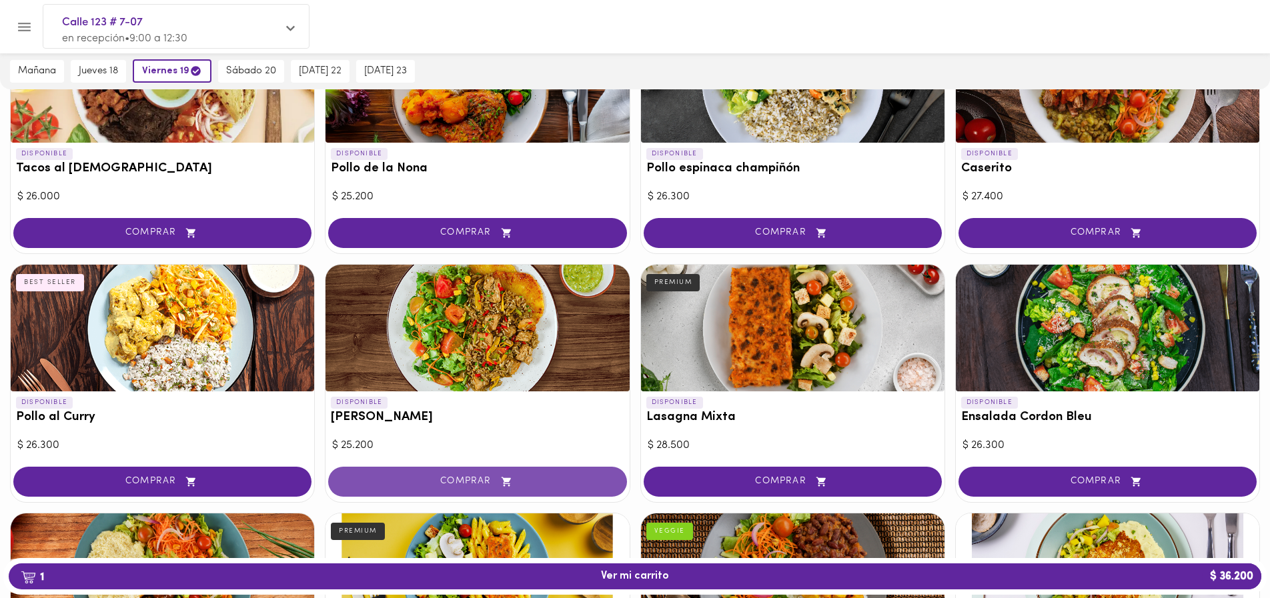
click at [465, 474] on button "COMPRAR" at bounding box center [477, 482] width 298 height 30
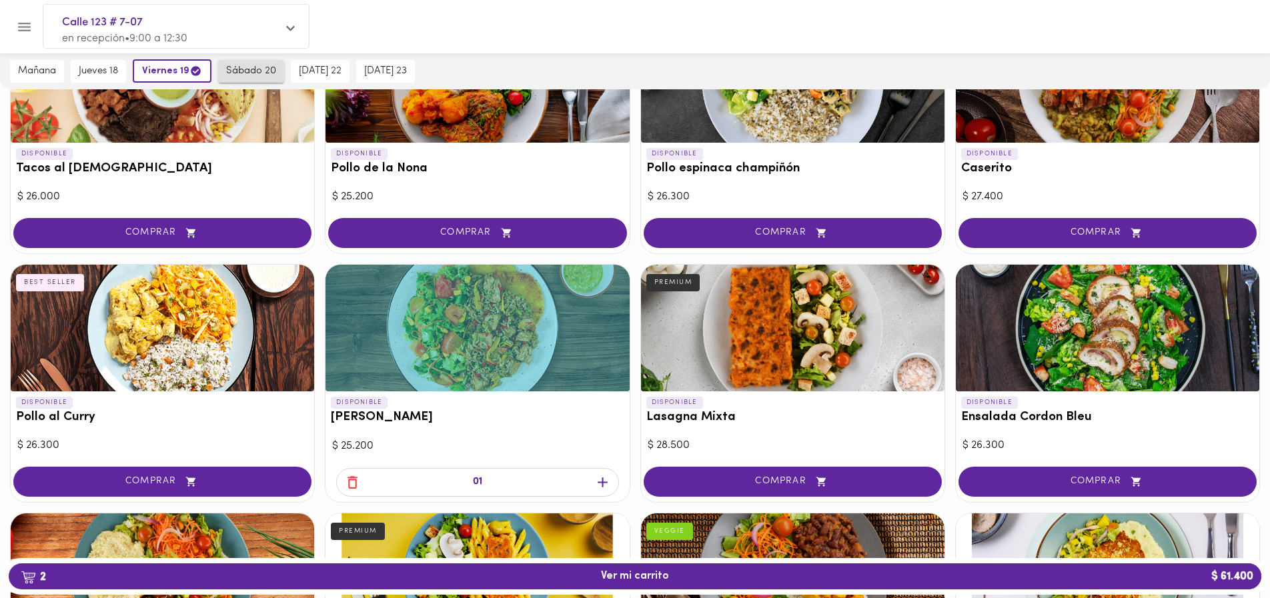
click at [235, 66] on span "sábado 20" at bounding box center [251, 71] width 50 height 12
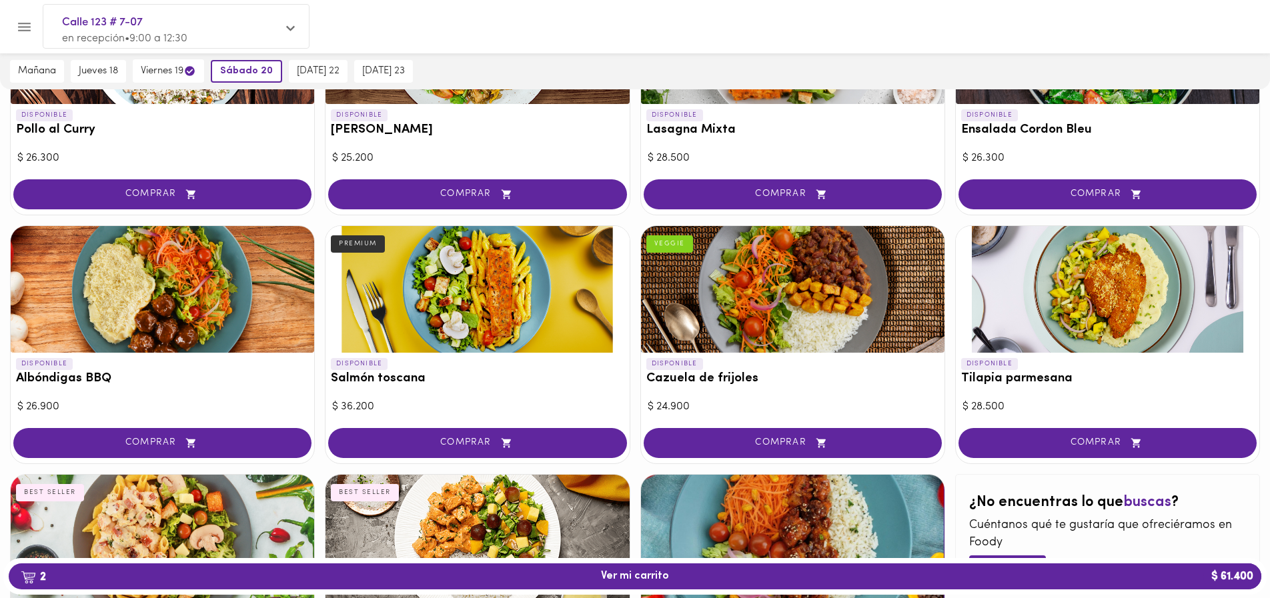
scroll to position [954, 0]
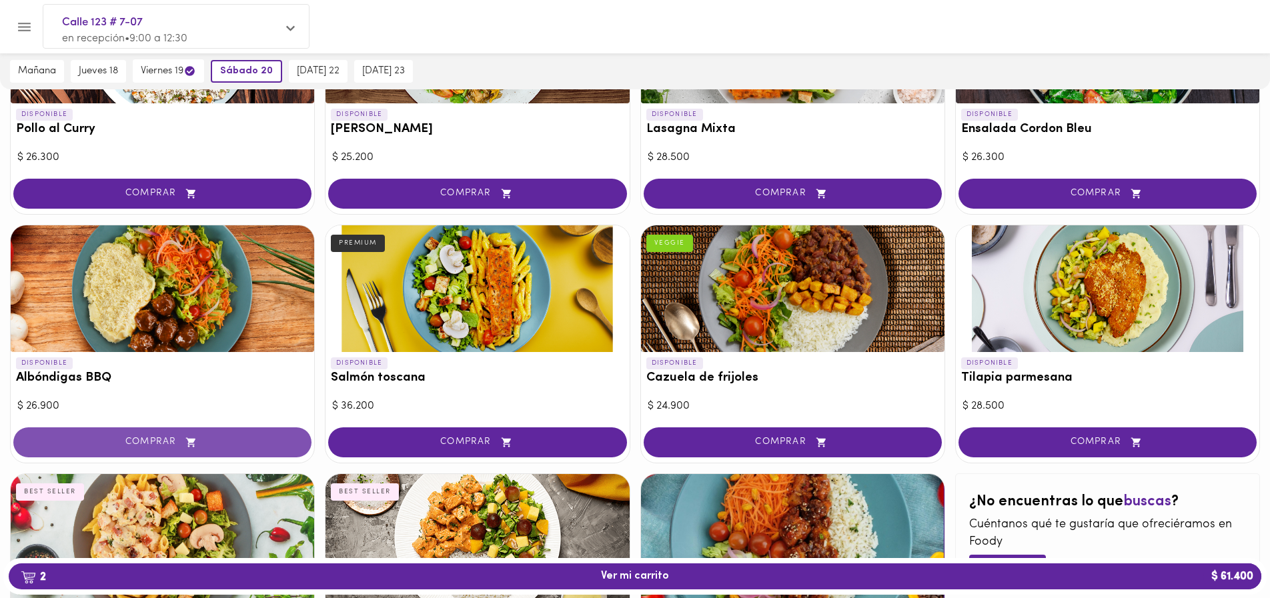
click at [157, 443] on span "COMPRAR" at bounding box center [162, 442] width 265 height 11
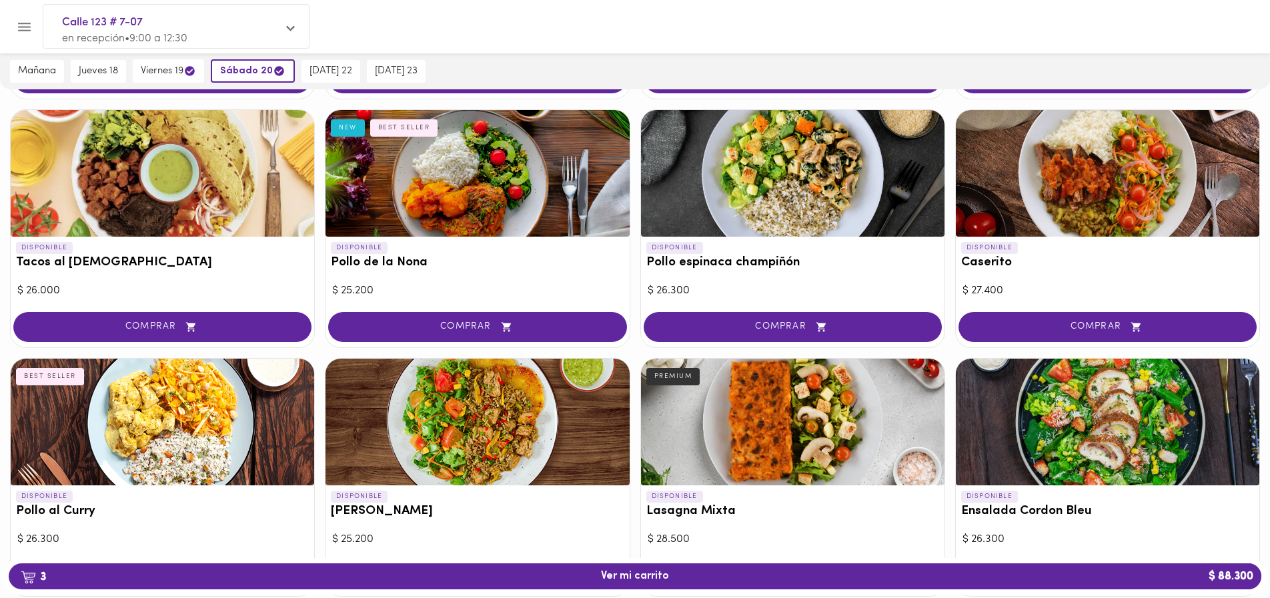
scroll to position [579, 0]
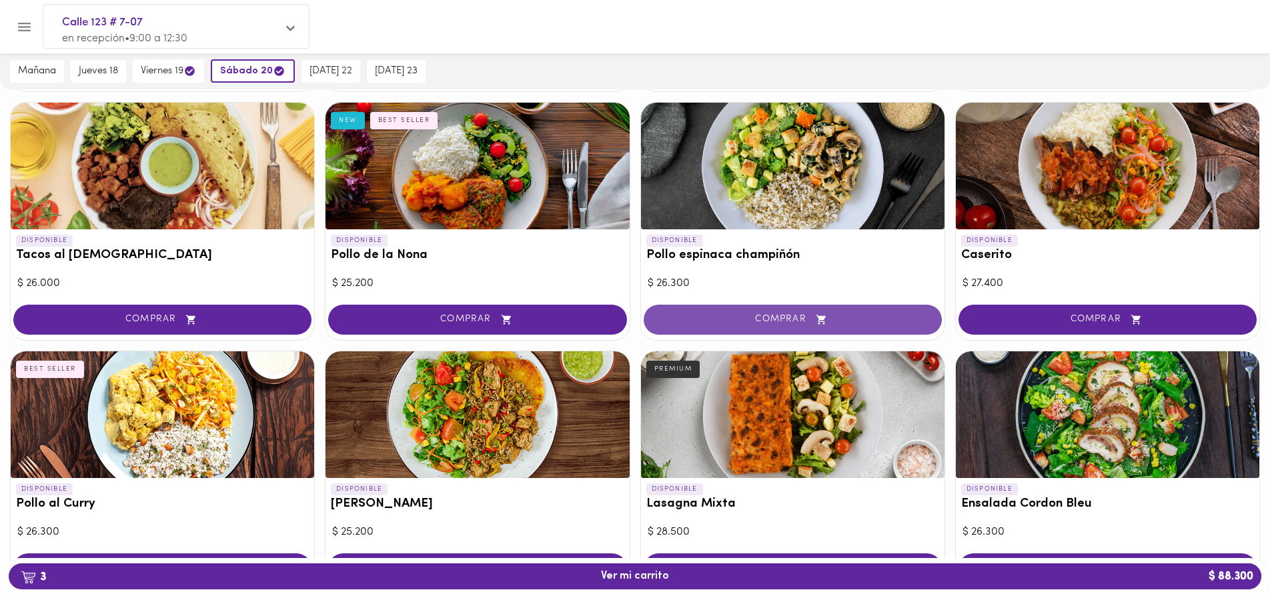
click at [795, 314] on span "COMPRAR" at bounding box center [792, 319] width 265 height 11
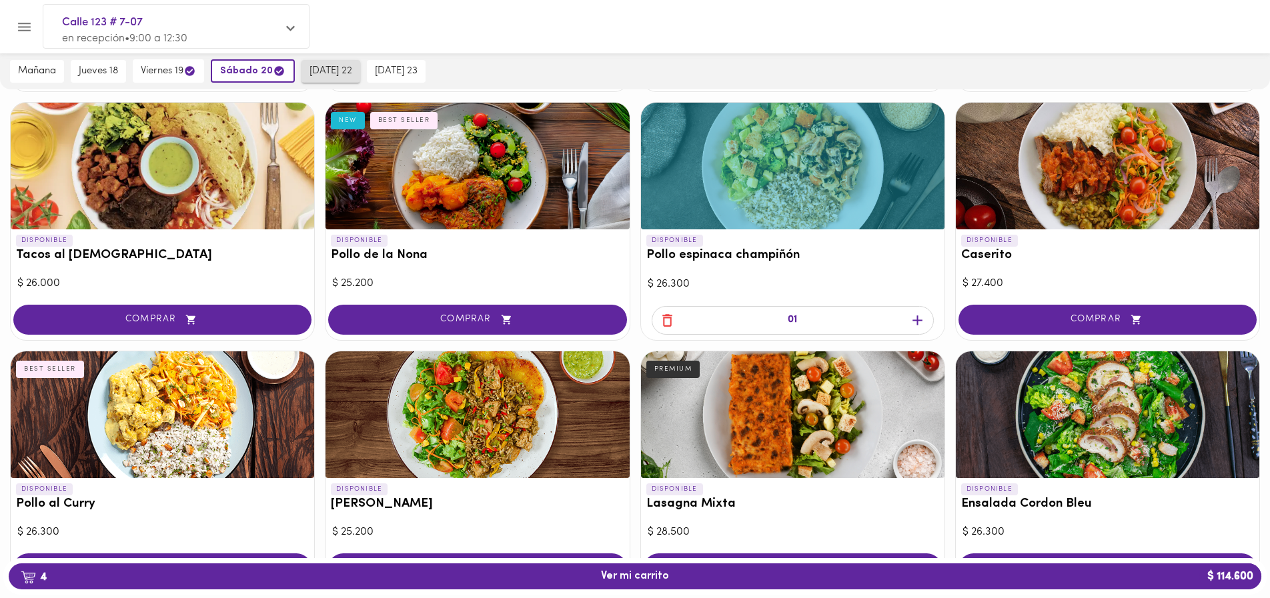
click at [308, 67] on button "[DATE] 22" at bounding box center [330, 71] width 59 height 23
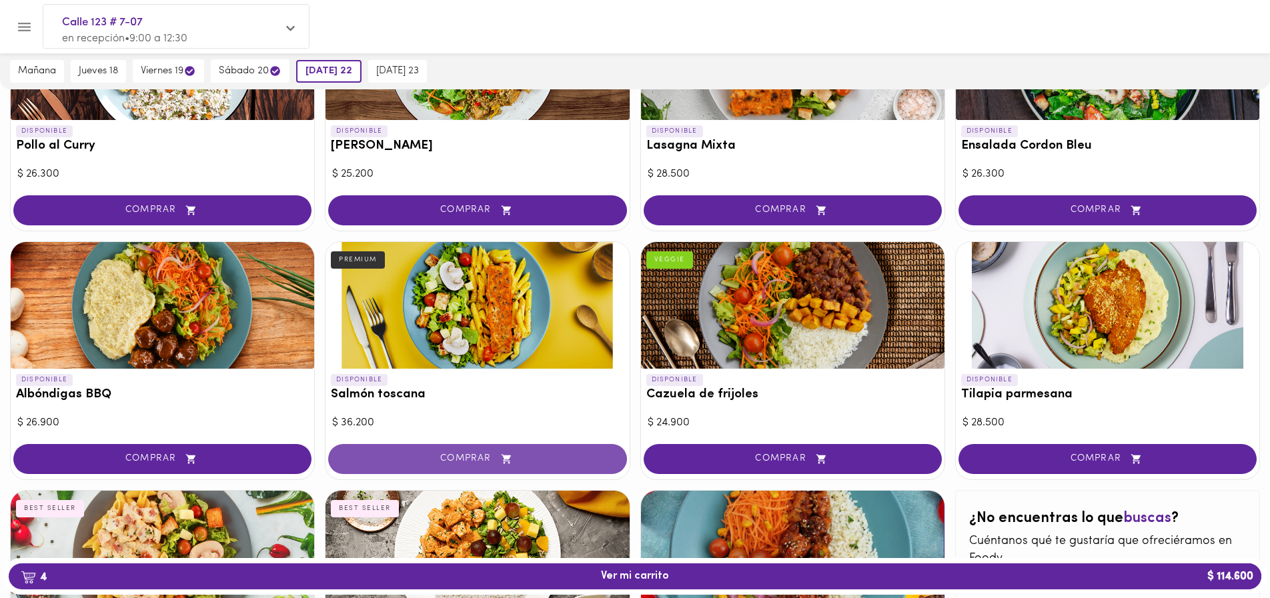
scroll to position [940, 0]
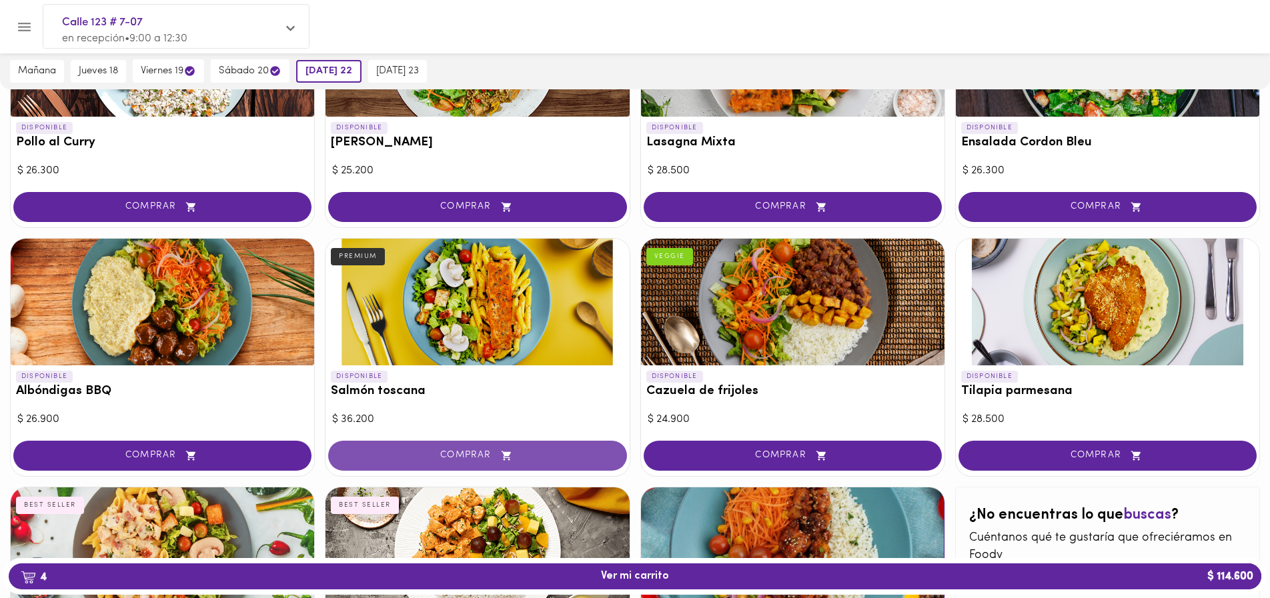
click at [407, 462] on button "COMPRAR" at bounding box center [477, 456] width 298 height 30
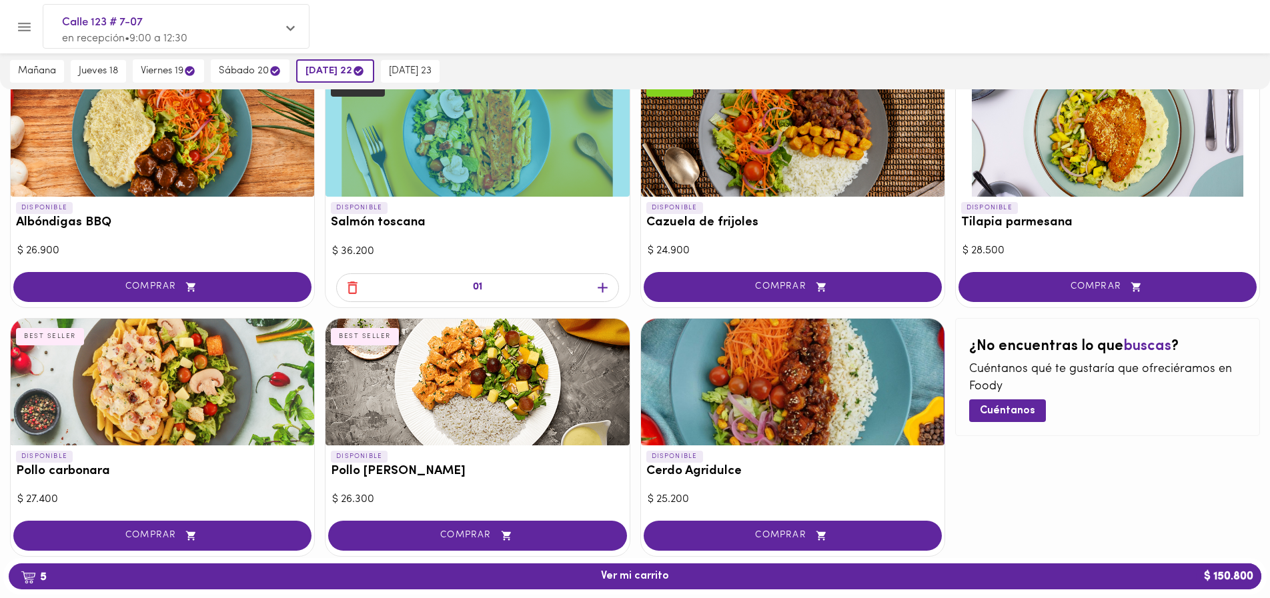
scroll to position [1114, 0]
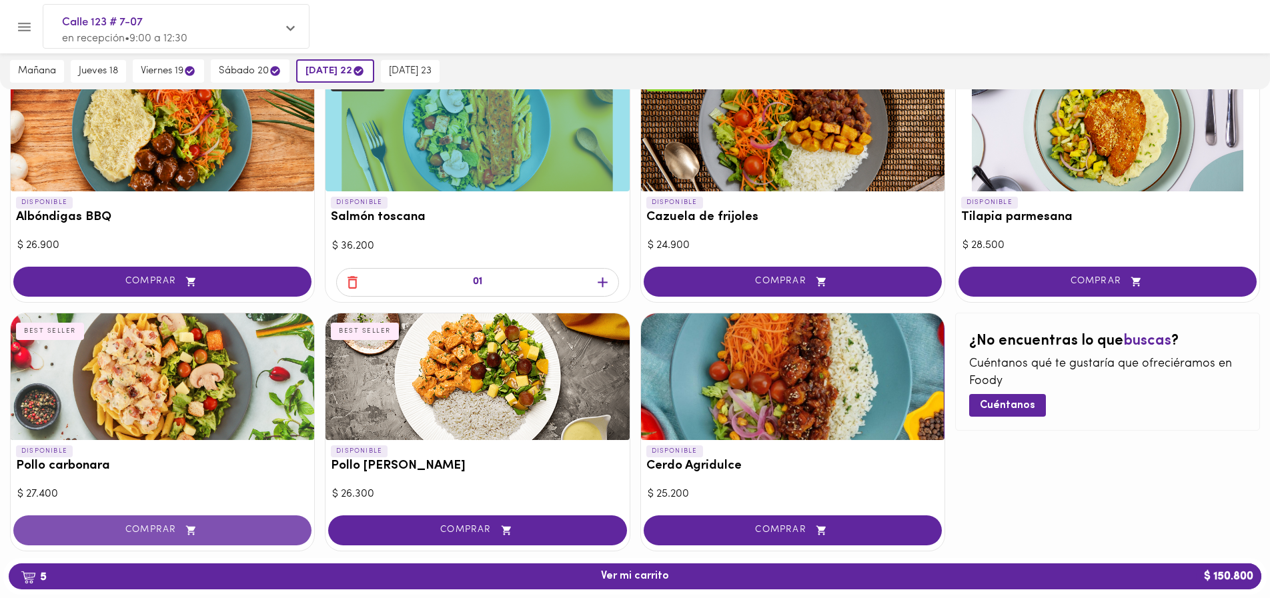
click at [175, 532] on span "COMPRAR" at bounding box center [162, 530] width 265 height 11
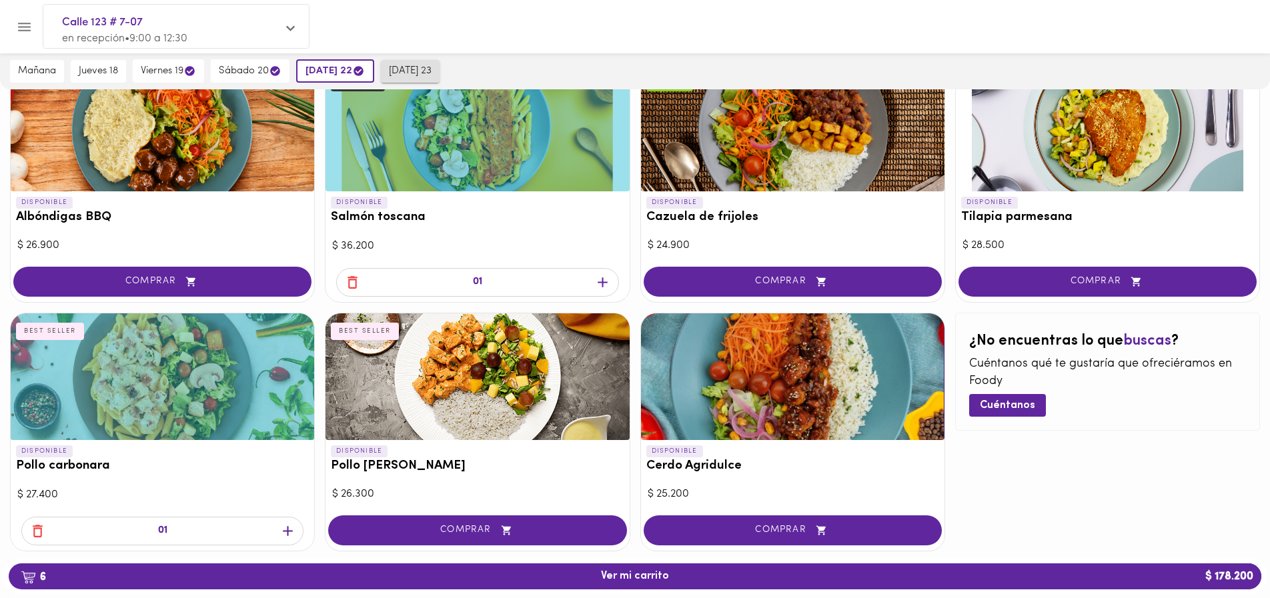
click at [413, 72] on span "[DATE] 23" at bounding box center [410, 71] width 43 height 12
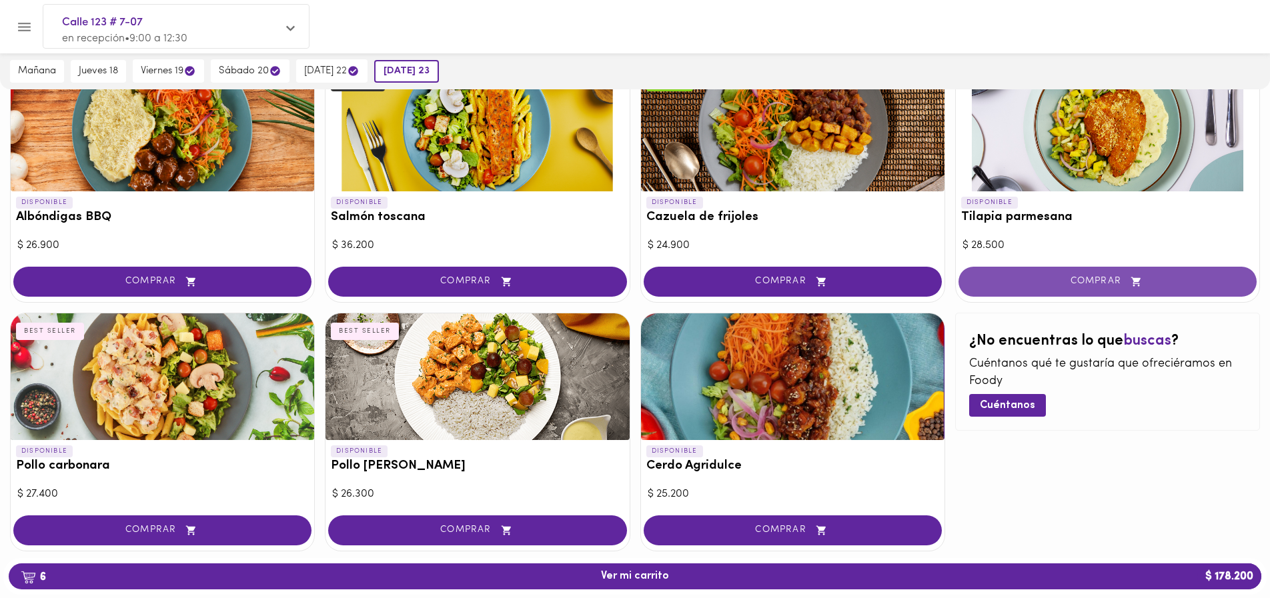
click at [1074, 279] on span "COMPRAR" at bounding box center [1107, 281] width 265 height 11
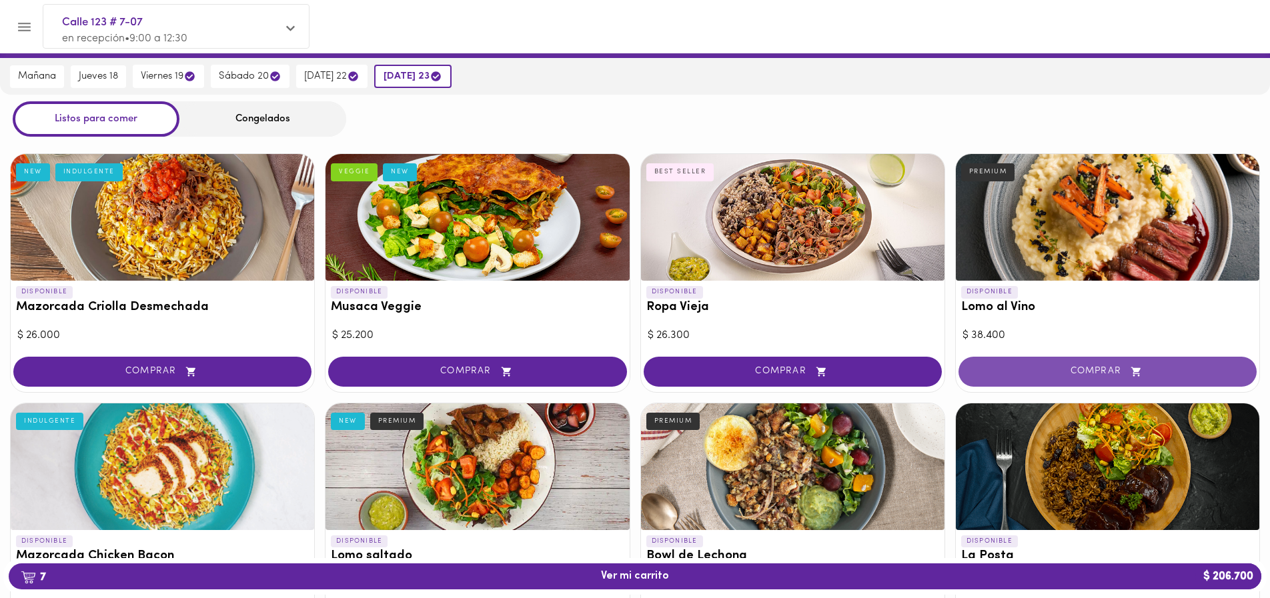
scroll to position [40, 0]
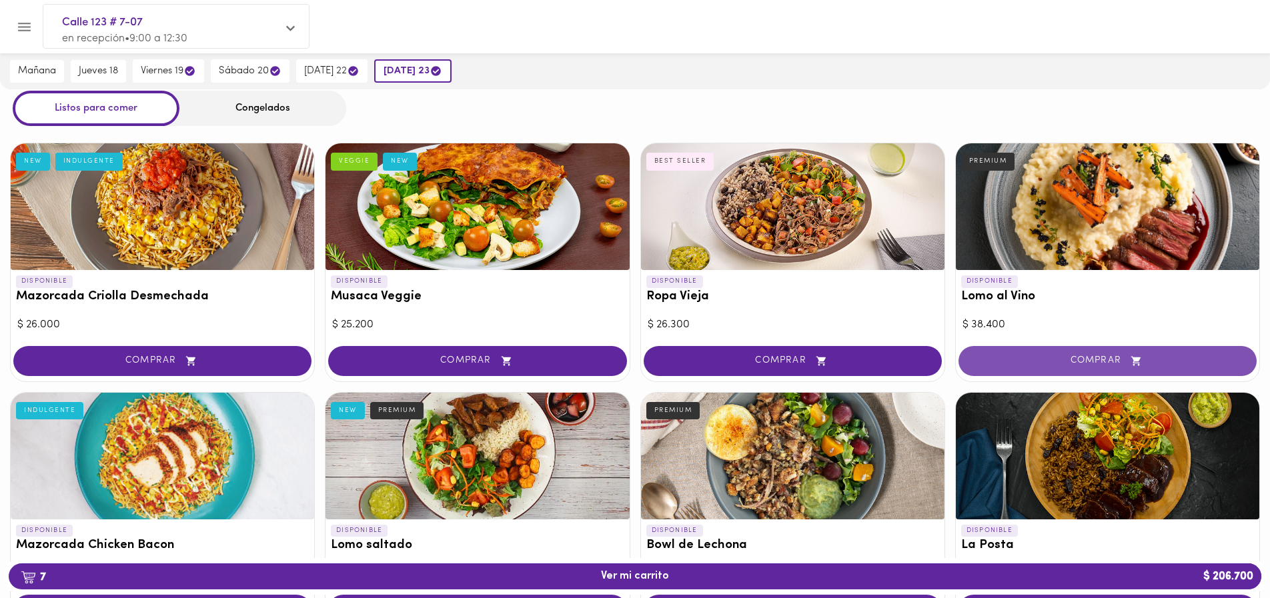
click at [1070, 362] on span "COMPRAR" at bounding box center [1107, 360] width 265 height 11
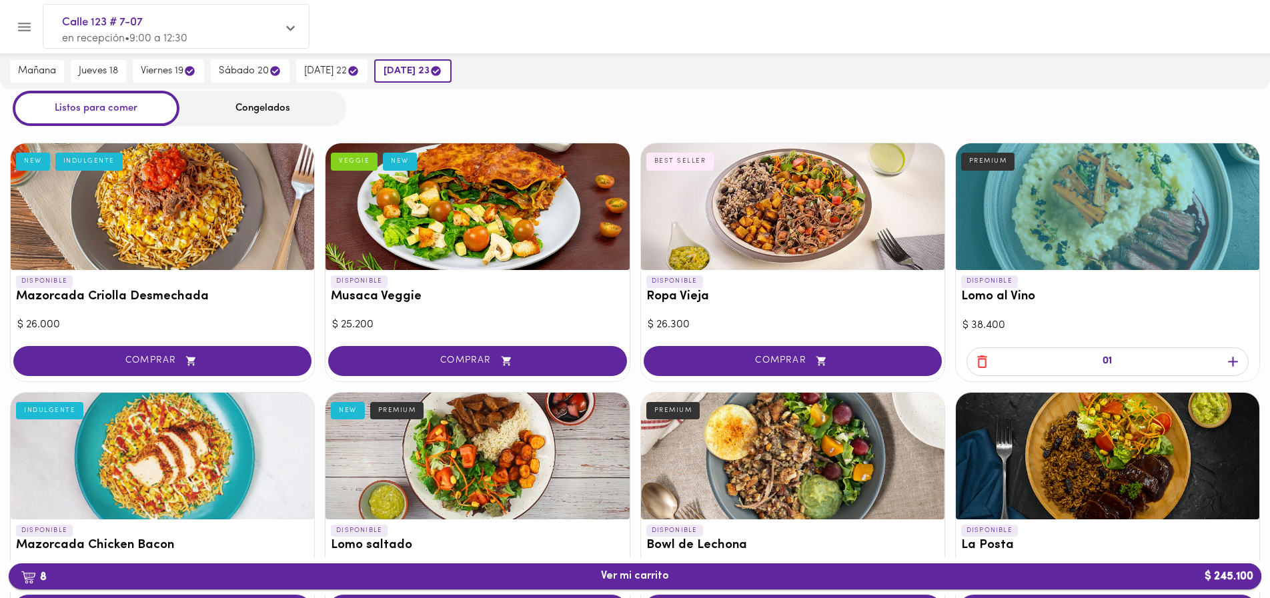
click at [630, 573] on span "8 Ver mi carrito $ 245.100" at bounding box center [635, 576] width 68 height 13
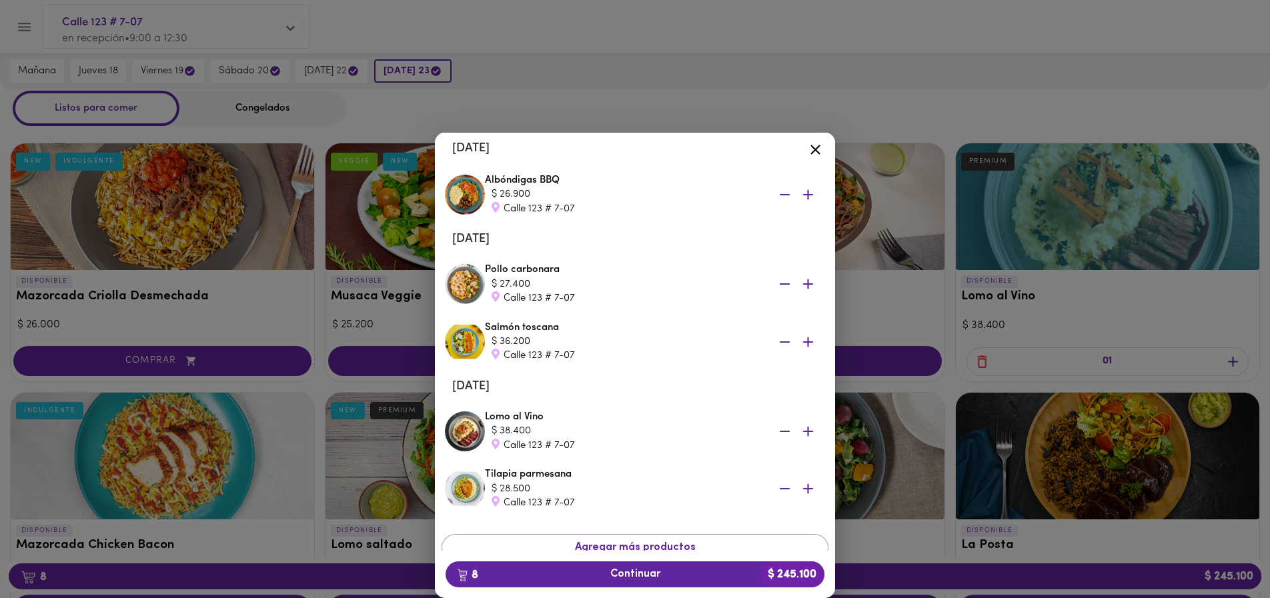
scroll to position [303, 0]
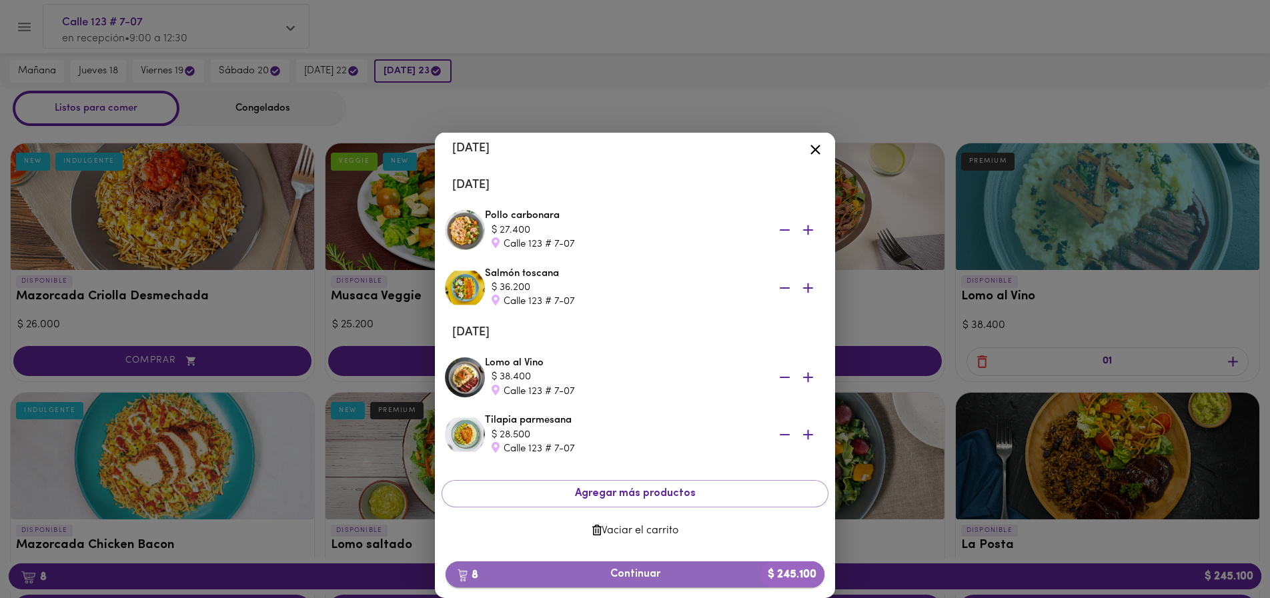
click at [612, 570] on span "8 Continuar $ 245.100" at bounding box center [634, 574] width 357 height 13
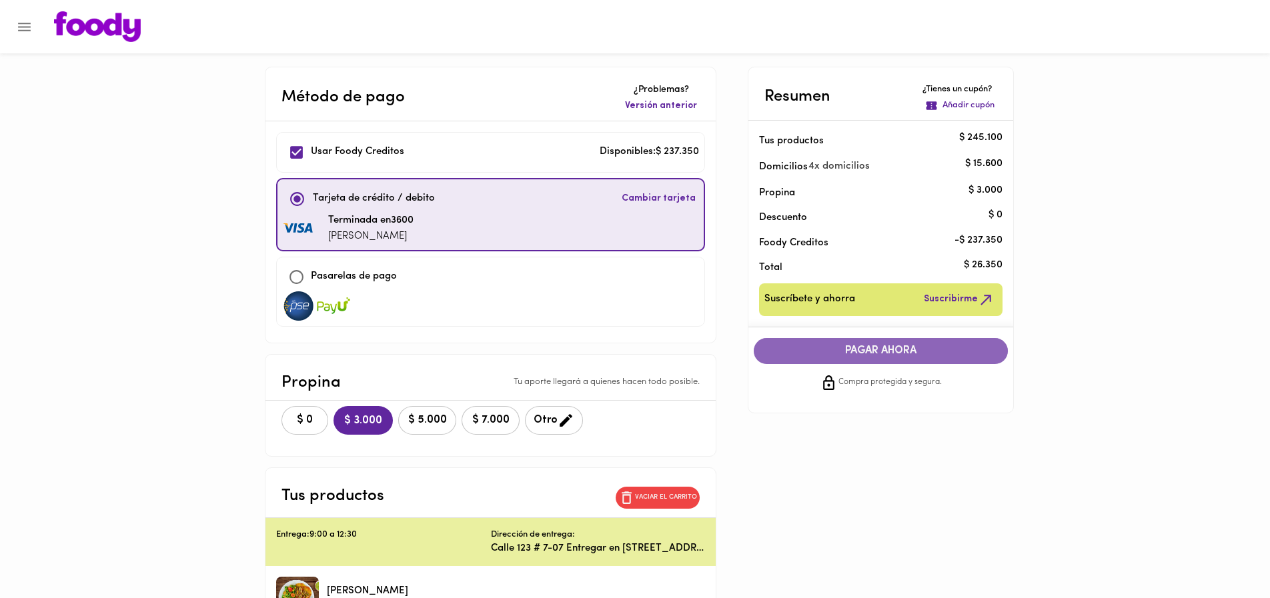
click at [856, 351] on span "PAGAR AHORA" at bounding box center [881, 351] width 228 height 13
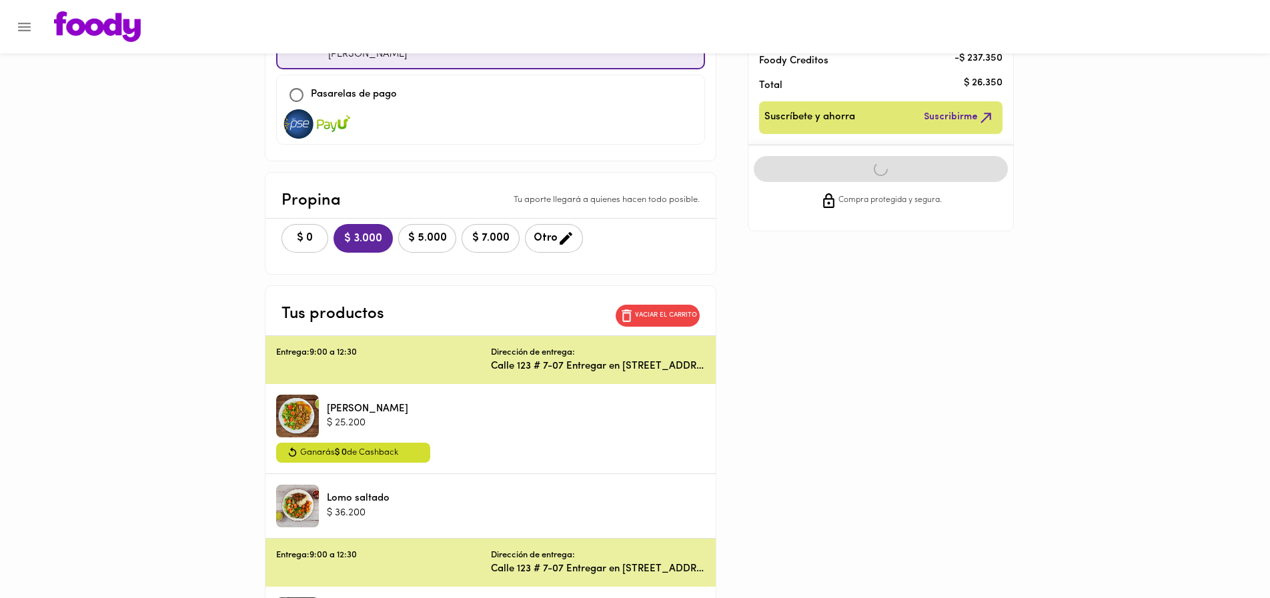
scroll to position [186, 0]
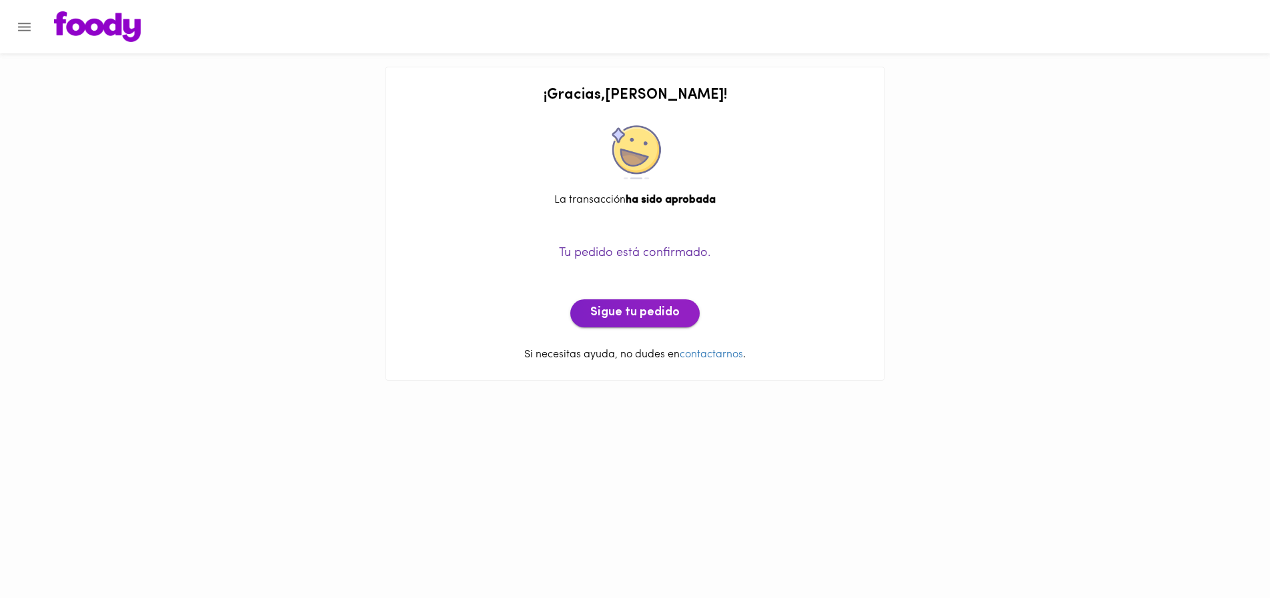
click at [632, 314] on span "Sigue tu pedido" at bounding box center [634, 313] width 89 height 15
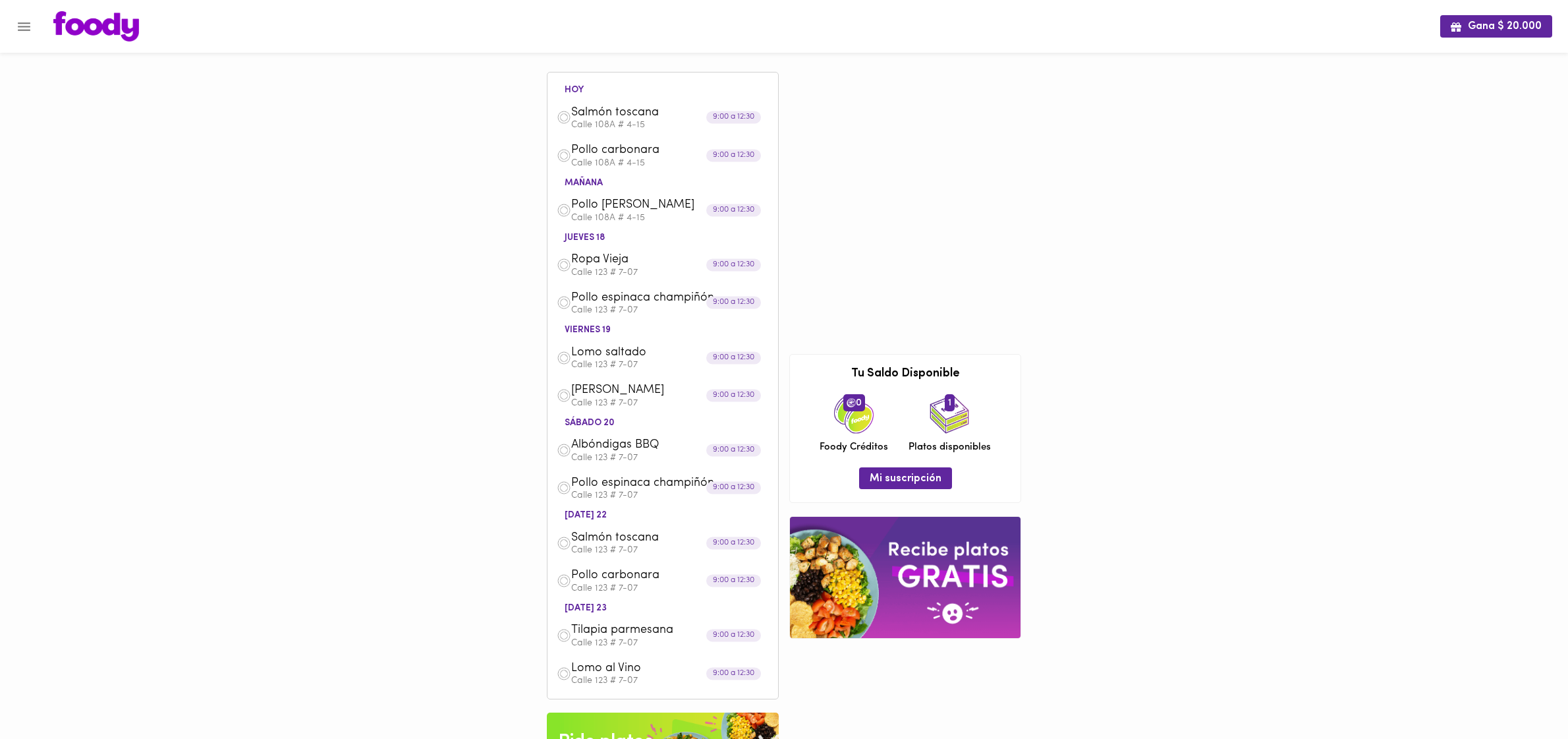
click at [27, 28] on icon "Menu" at bounding box center [24, 27] width 17 height 17
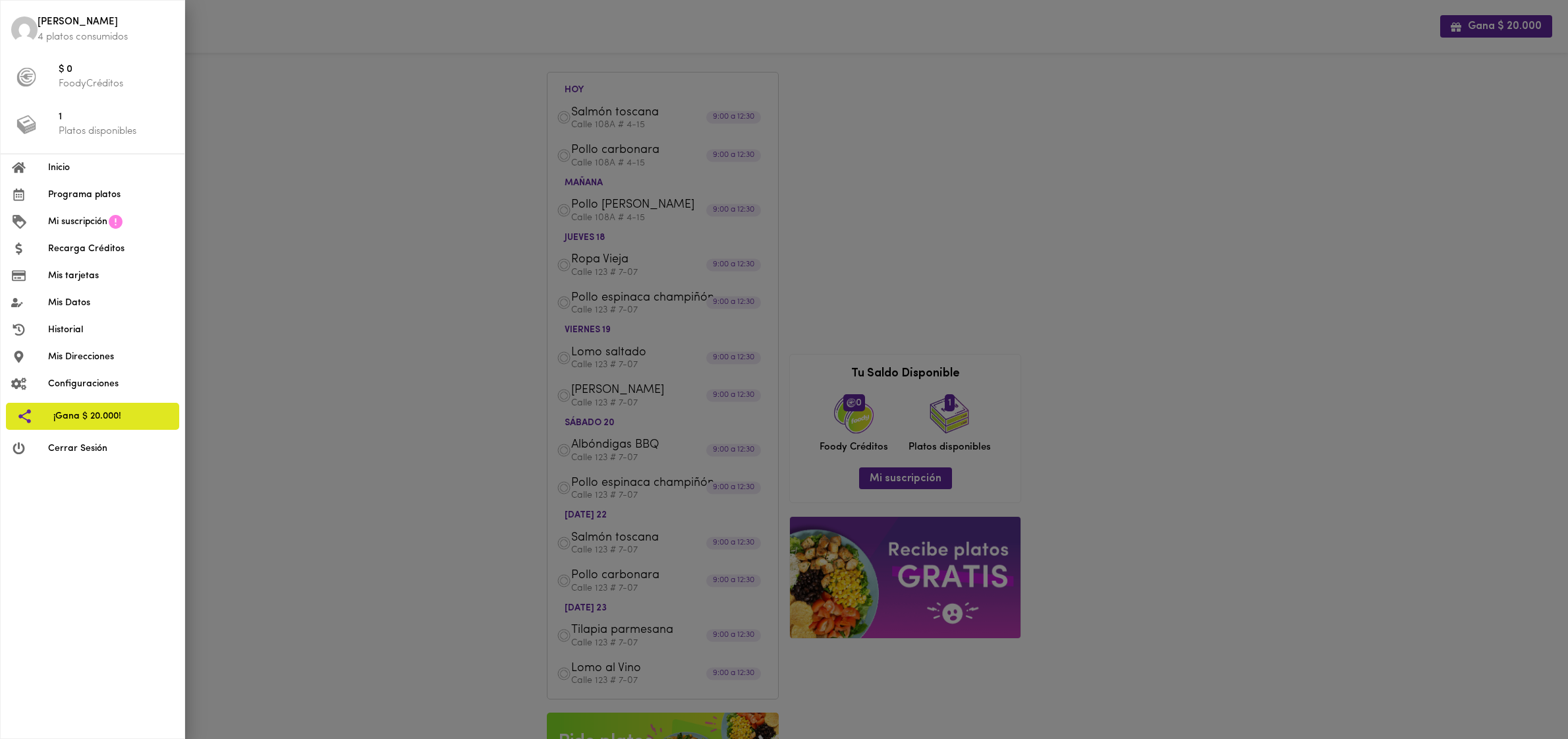
click at [82, 246] on span "Recarga Créditos" at bounding box center [111, 249] width 125 height 14
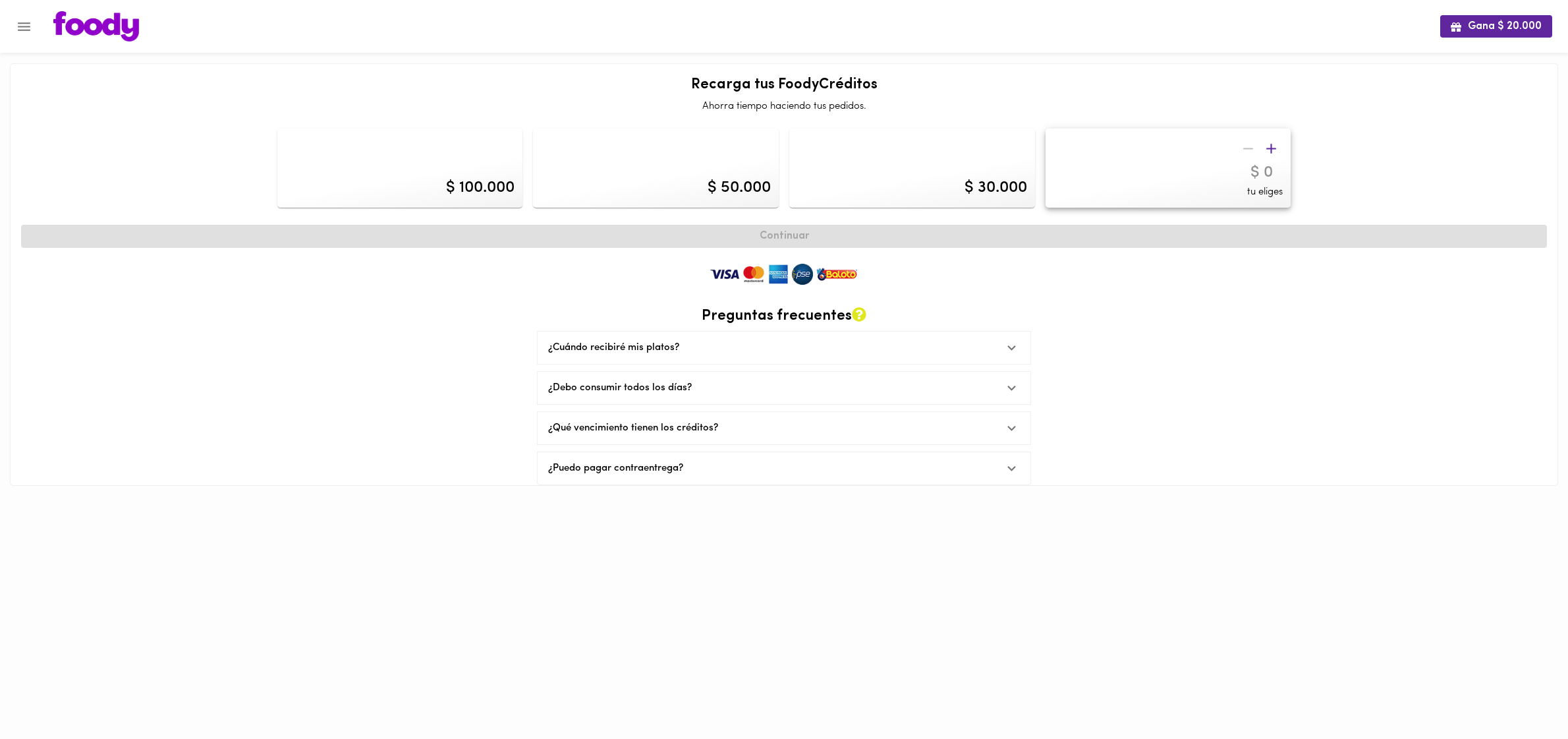
click at [31, 28] on icon "Menu" at bounding box center [24, 27] width 17 height 17
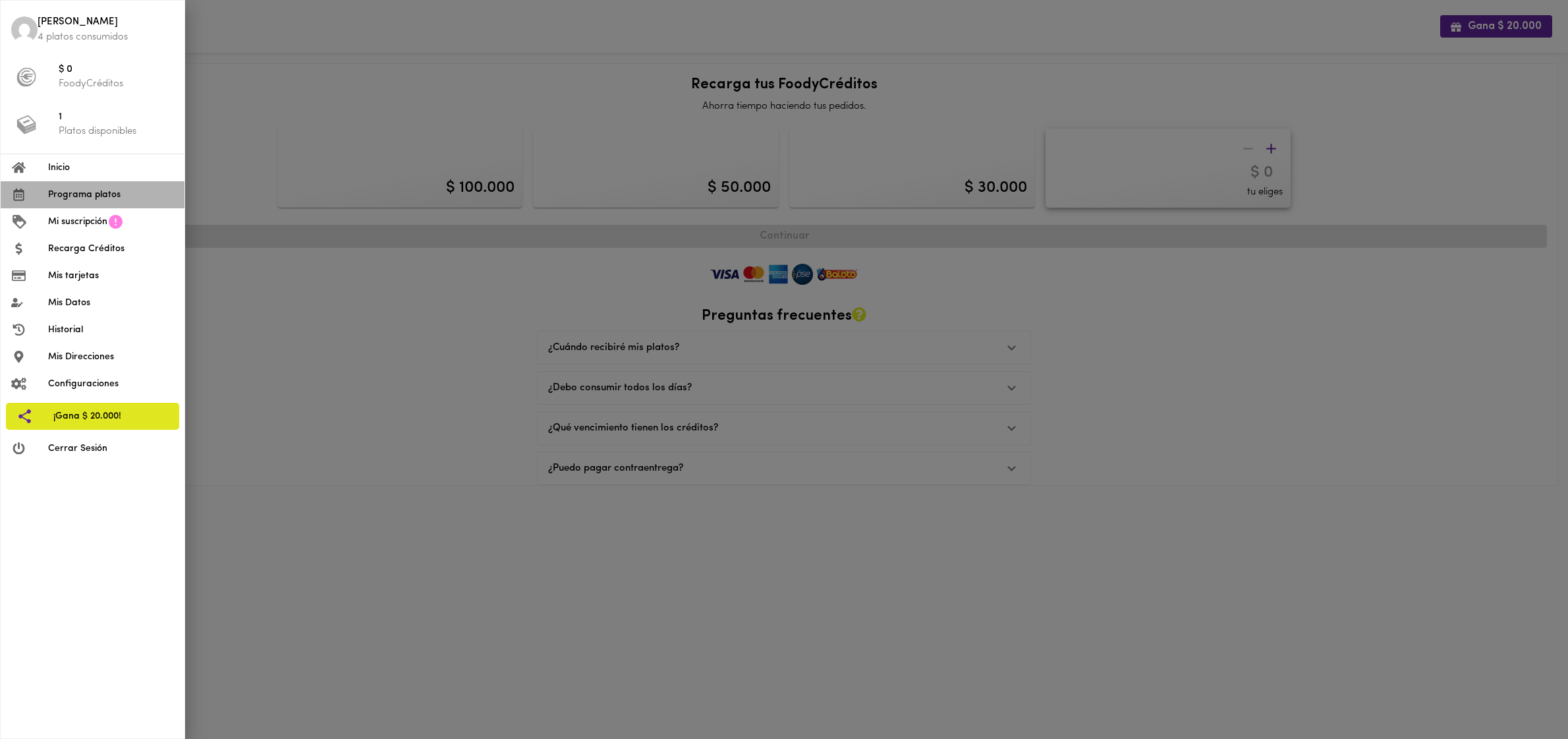
click at [89, 188] on span "Programa platos" at bounding box center [111, 195] width 125 height 14
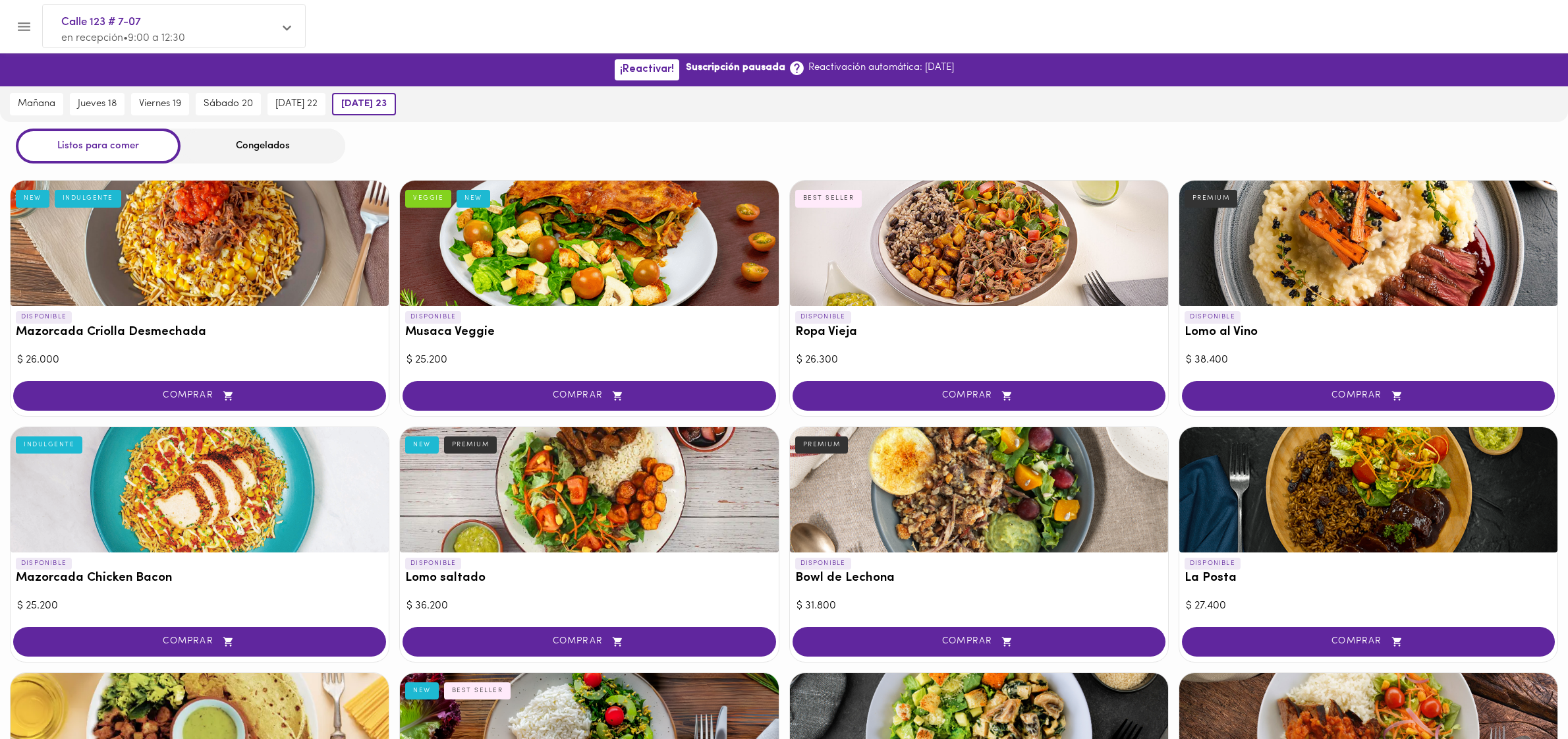
click at [23, 25] on icon "Menu" at bounding box center [24, 27] width 17 height 17
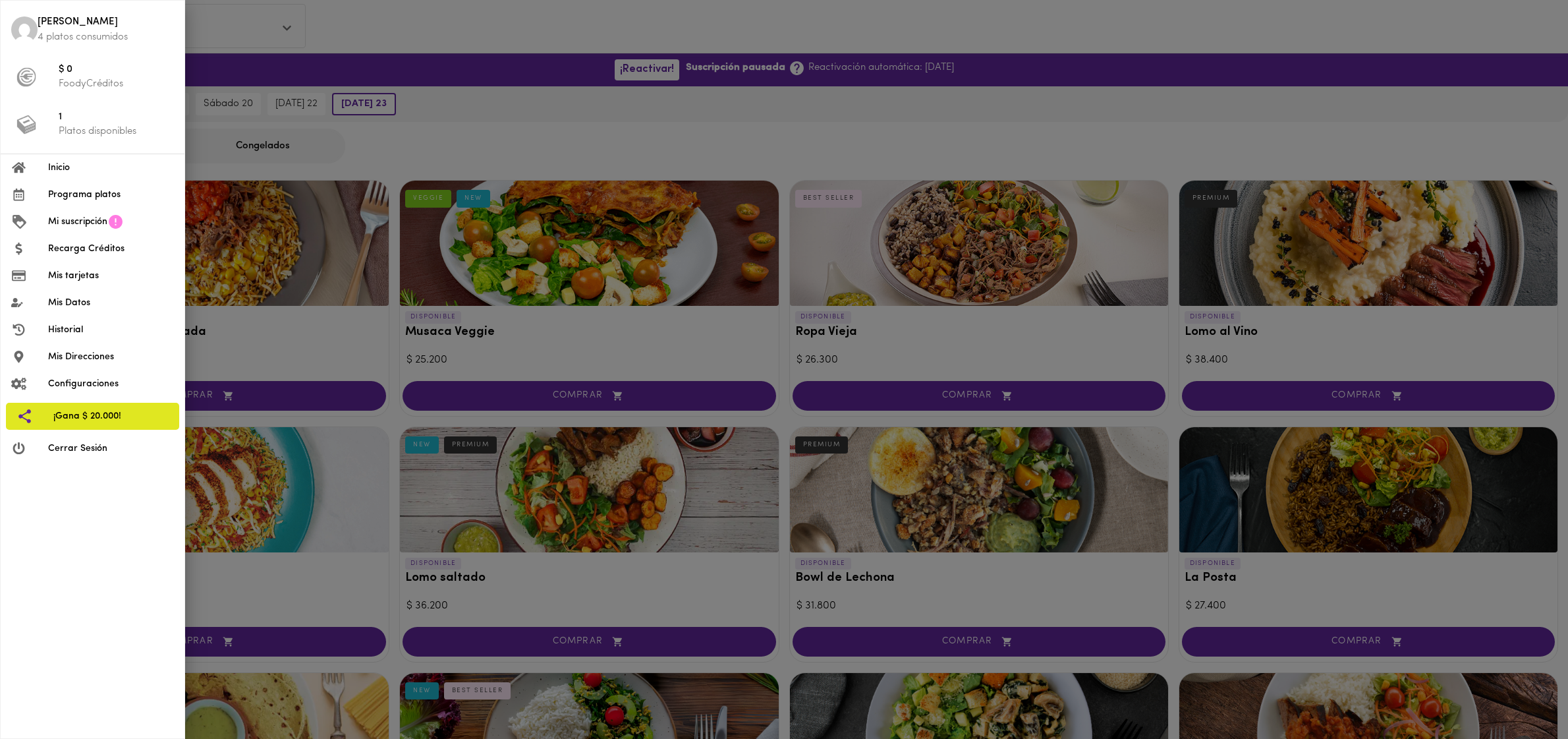
click at [68, 31] on p "4 platos consumidos" at bounding box center [106, 38] width 136 height 14
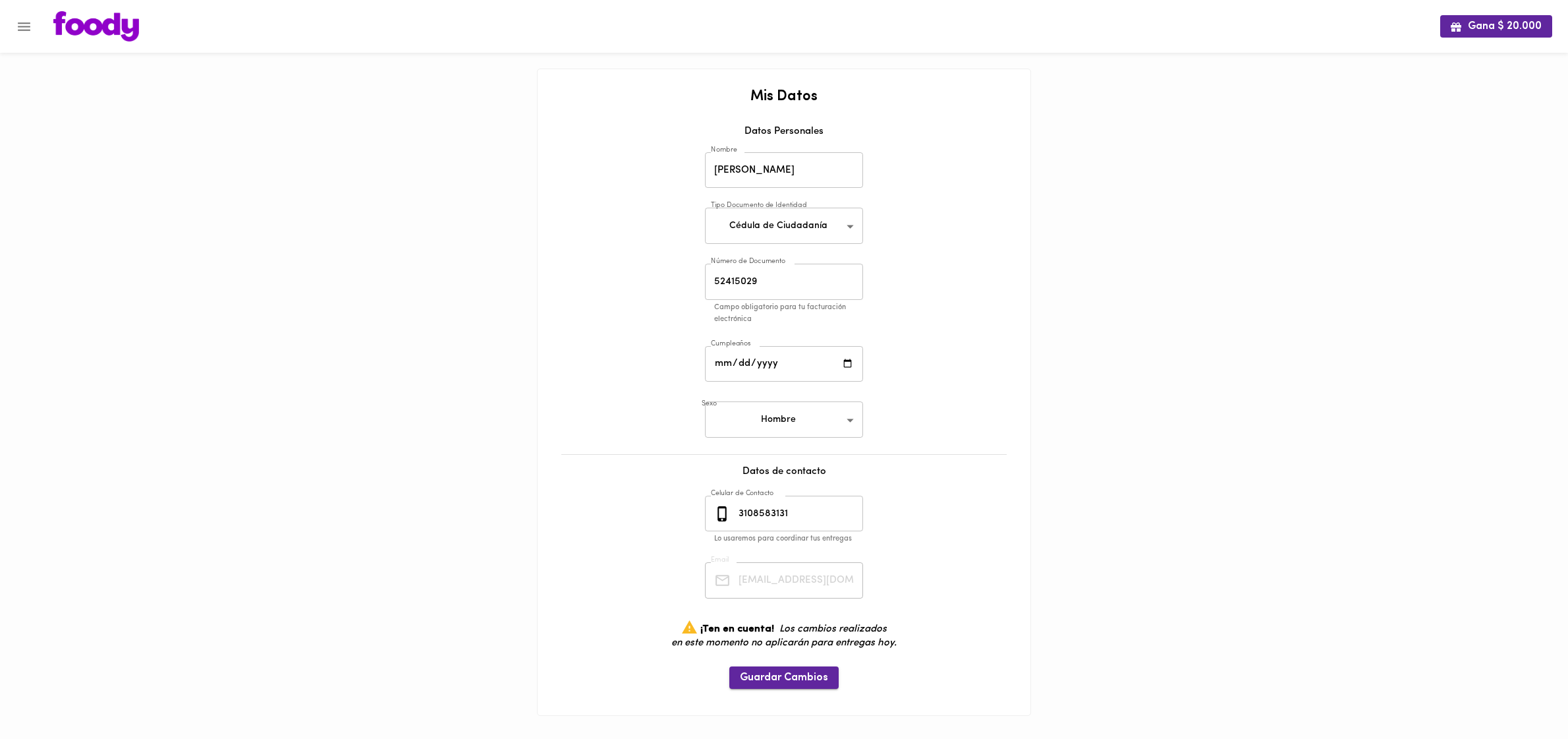
click at [781, 590] on button "Guardar Cambios" at bounding box center [784, 677] width 110 height 22
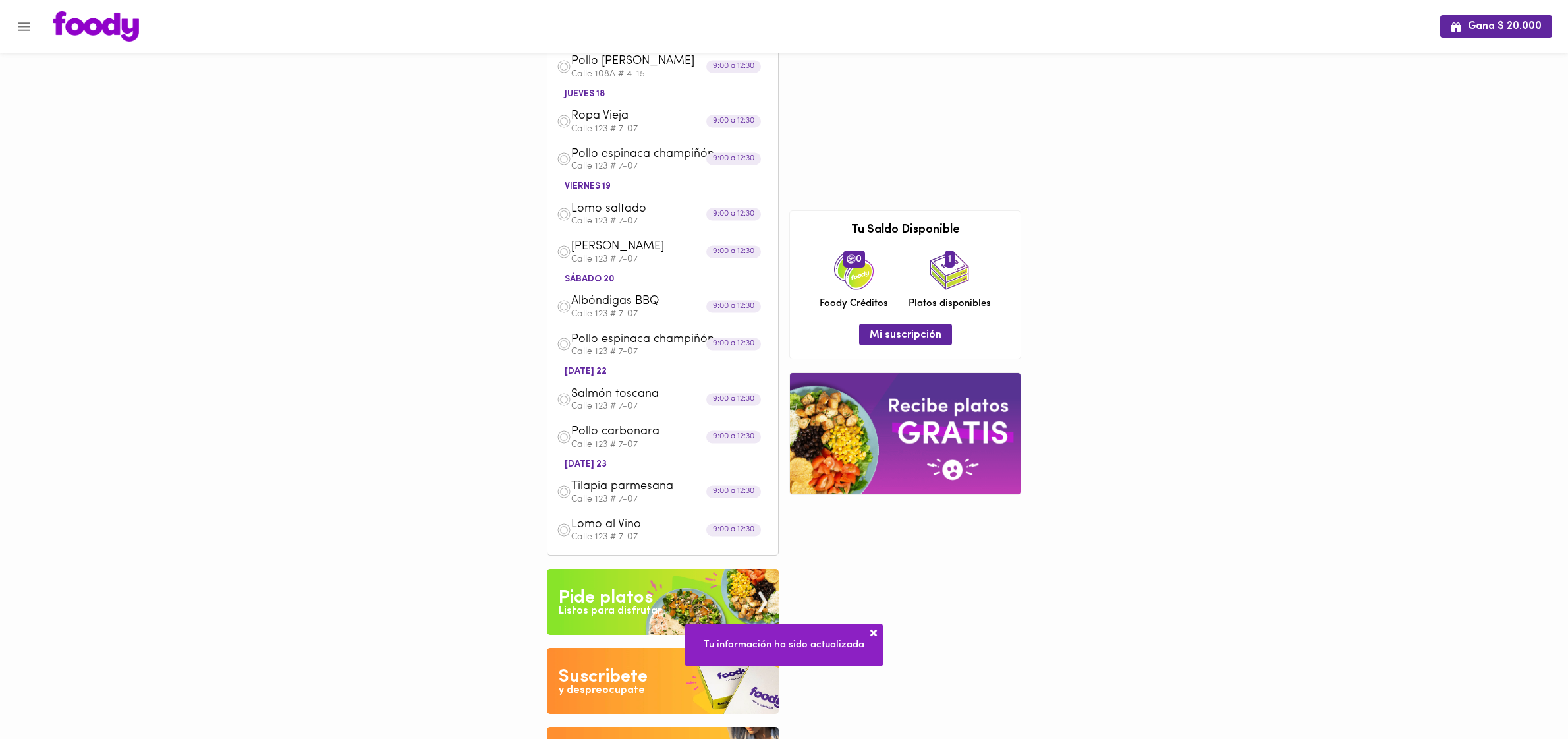
scroll to position [145, 0]
